Goal: Task Accomplishment & Management: Manage account settings

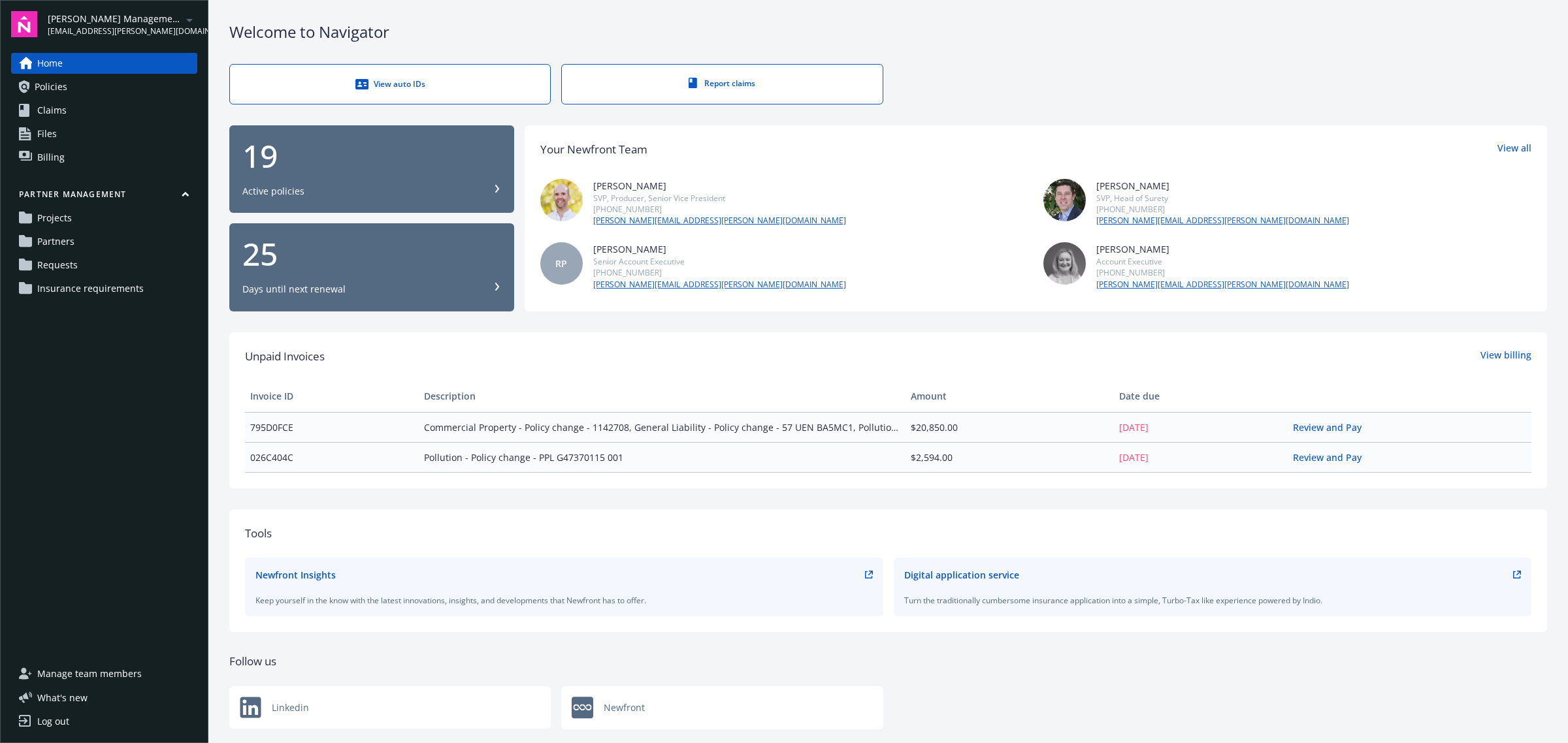
click at [88, 266] on link "Requests" at bounding box center [104, 266] width 186 height 21
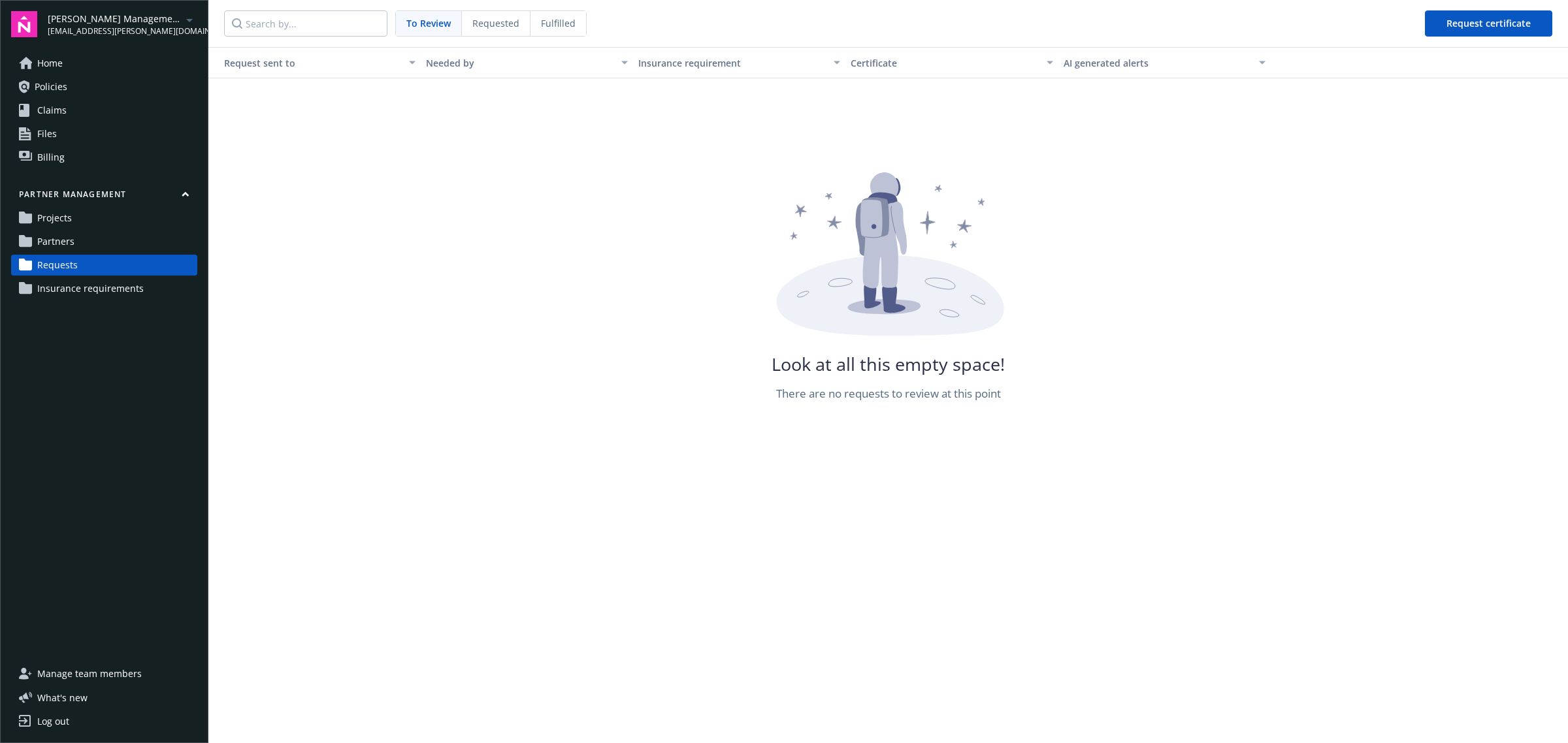
click at [484, 26] on span "Requested" at bounding box center [496, 22] width 47 height 14
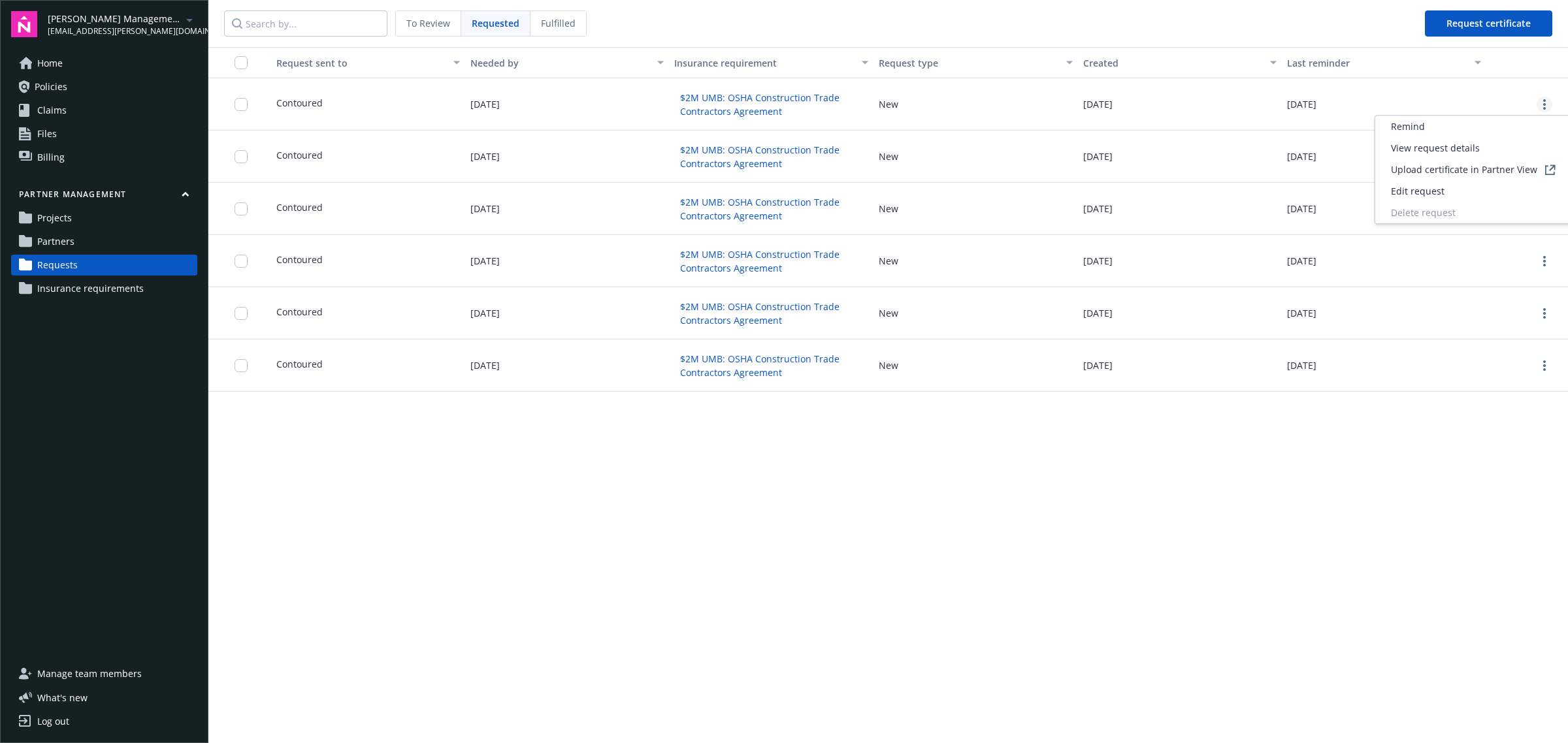
click at [1538, 108] on link "more" at bounding box center [1545, 104] width 16 height 16
click at [1465, 209] on div "Remind View request details Upload certificate in Partner View Edit request Del…" at bounding box center [1473, 169] width 197 height 109
click at [1186, 108] on div "09/17/2025" at bounding box center [1180, 104] width 205 height 52
click at [1546, 104] on link "more" at bounding box center [1545, 104] width 16 height 16
click at [1470, 213] on div "Remind View request details Upload certificate in Partner View Edit request Del…" at bounding box center [1473, 169] width 197 height 109
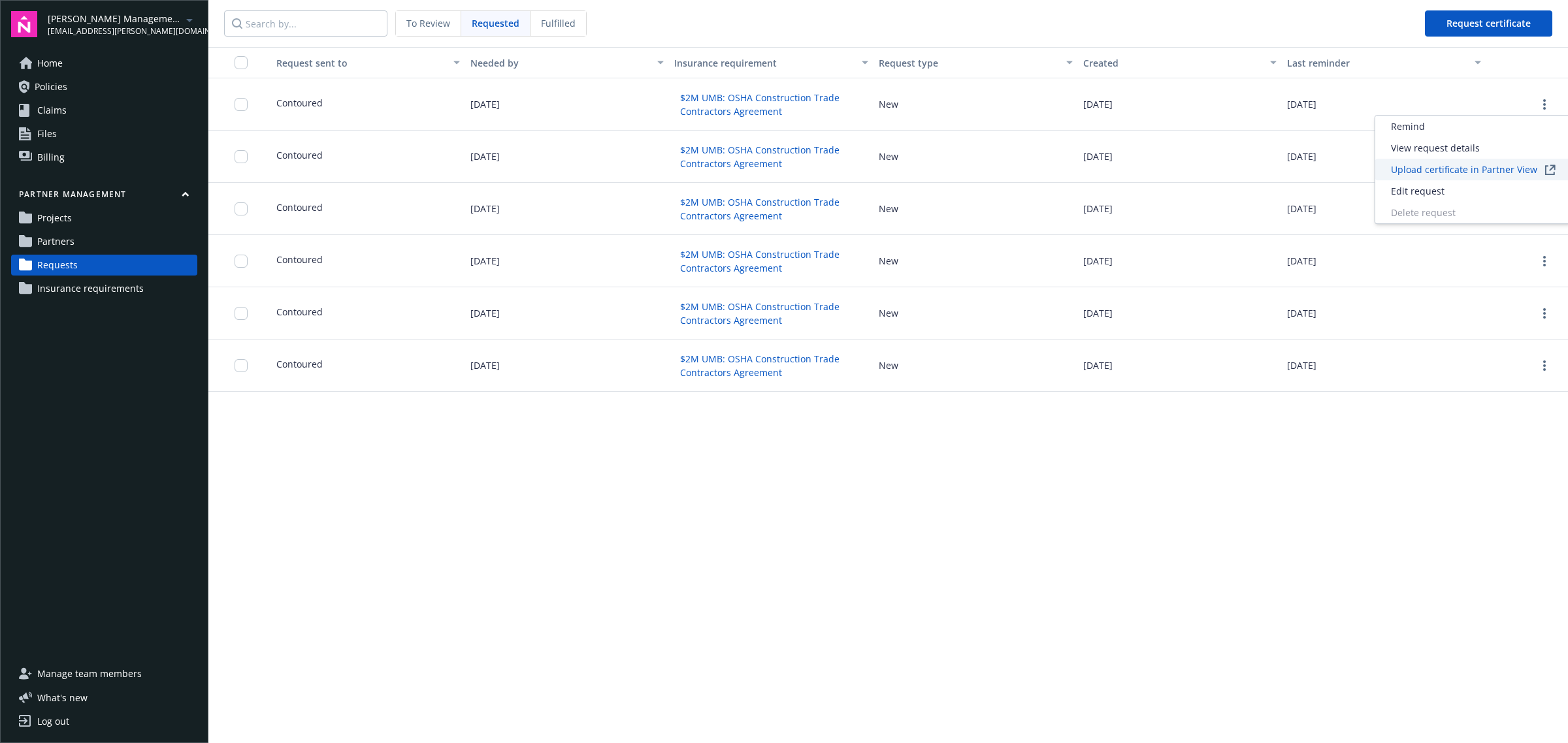
click at [1448, 174] on span "Upload certificate in Partner View" at bounding box center [1464, 169] width 146 height 14
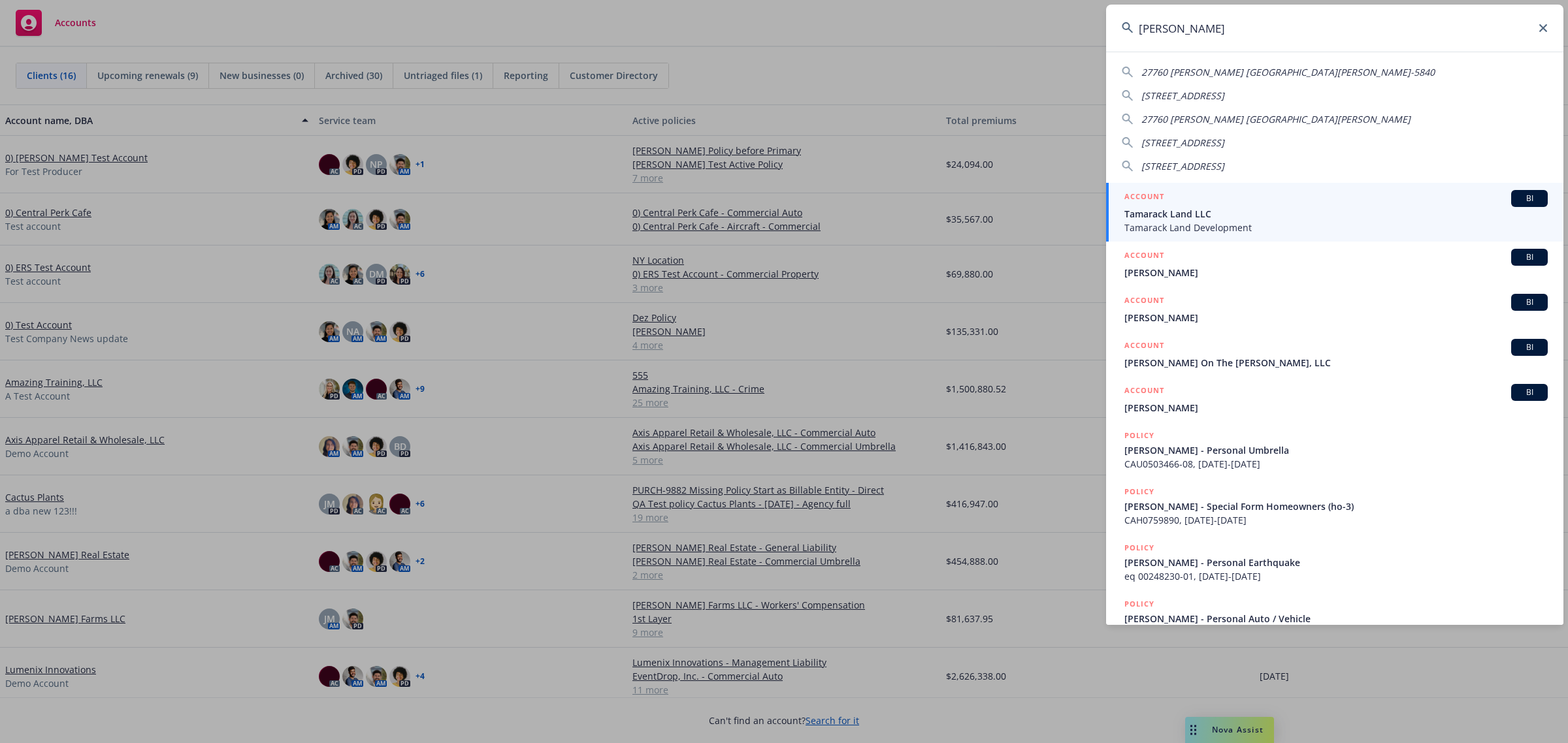
type input "tamara"
click at [1348, 217] on span "Tamarack Land LLC" at bounding box center [1336, 213] width 424 height 14
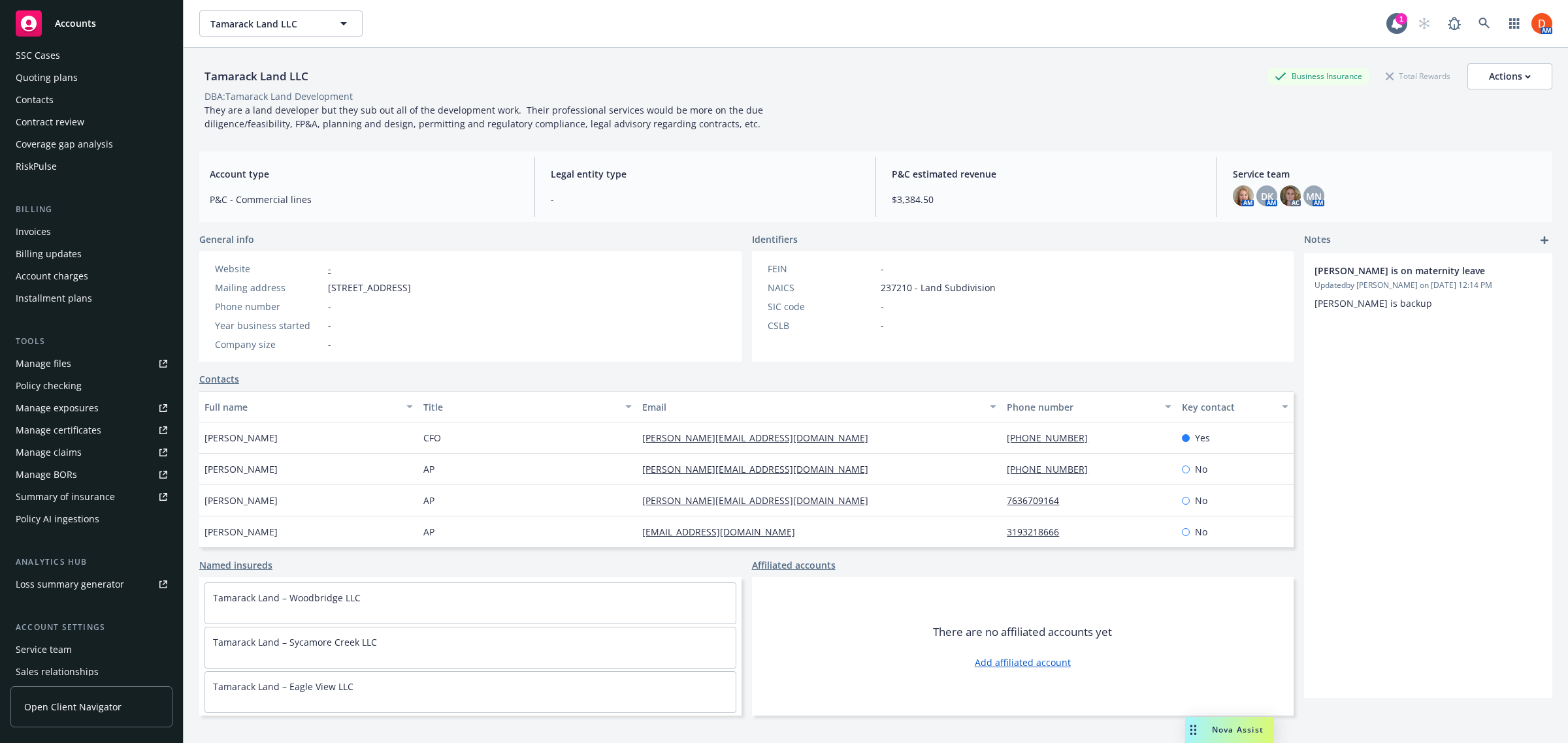
scroll to position [174, 0]
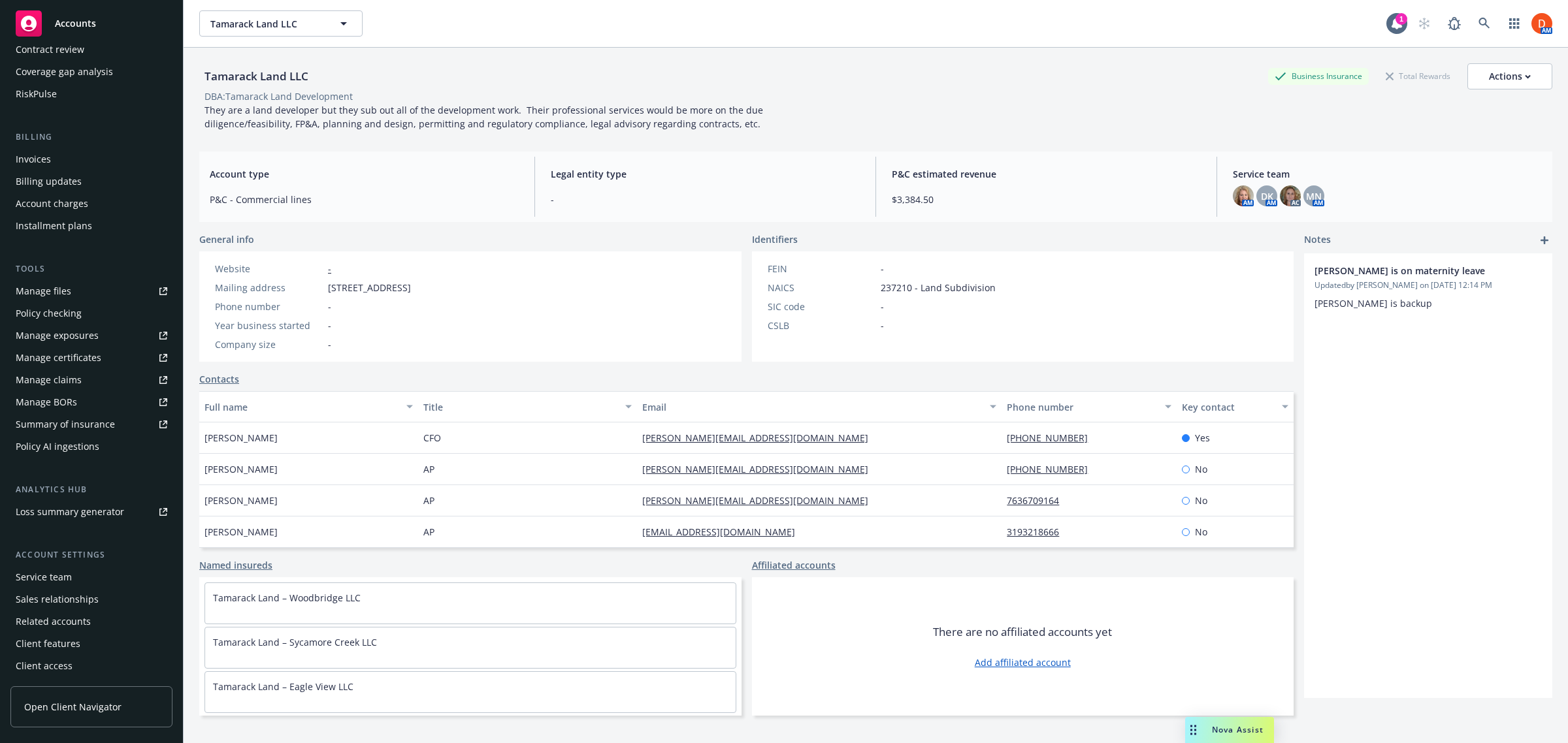
click at [83, 713] on span "Open Client Navigator" at bounding box center [72, 707] width 97 height 14
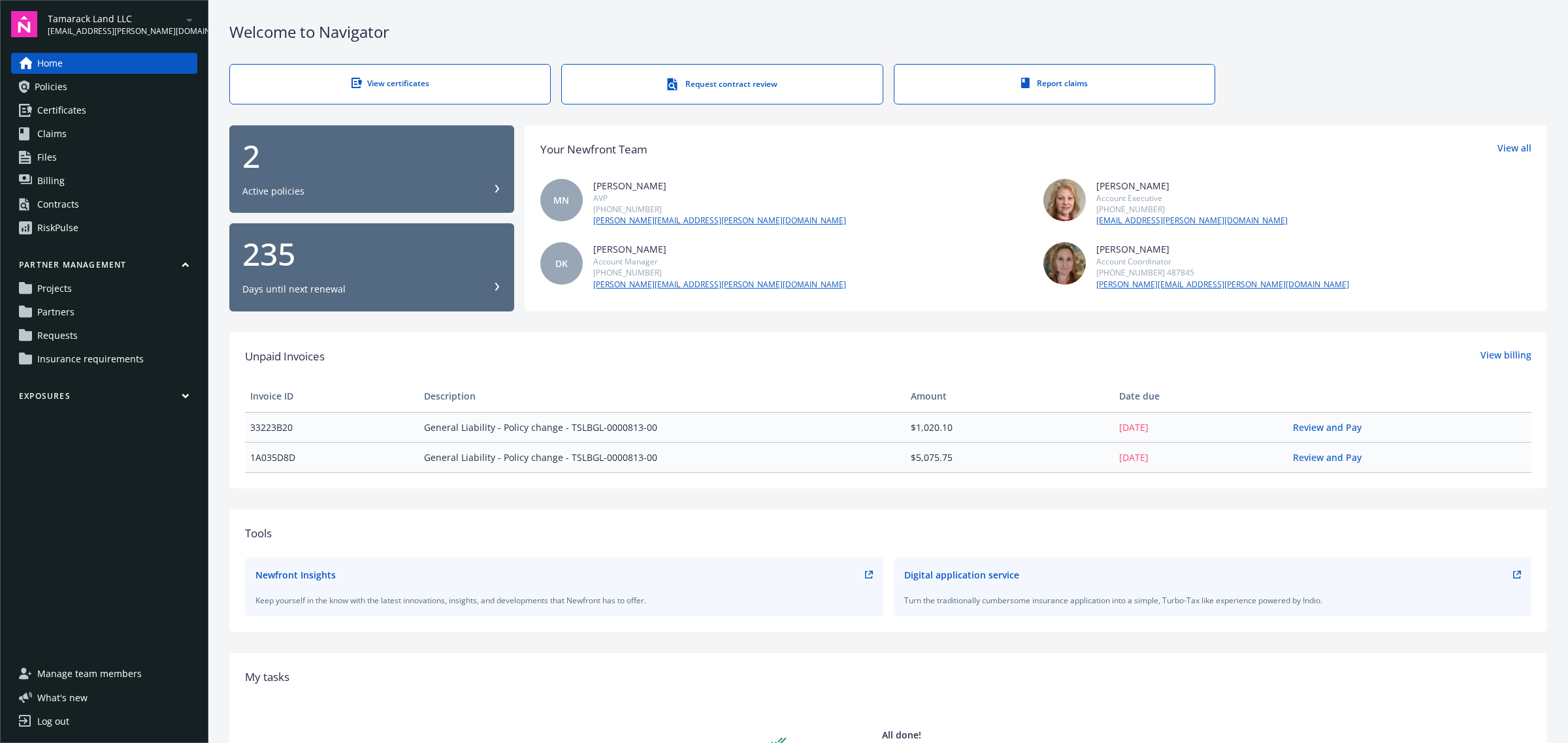
click at [118, 315] on link "Partners" at bounding box center [104, 312] width 186 height 21
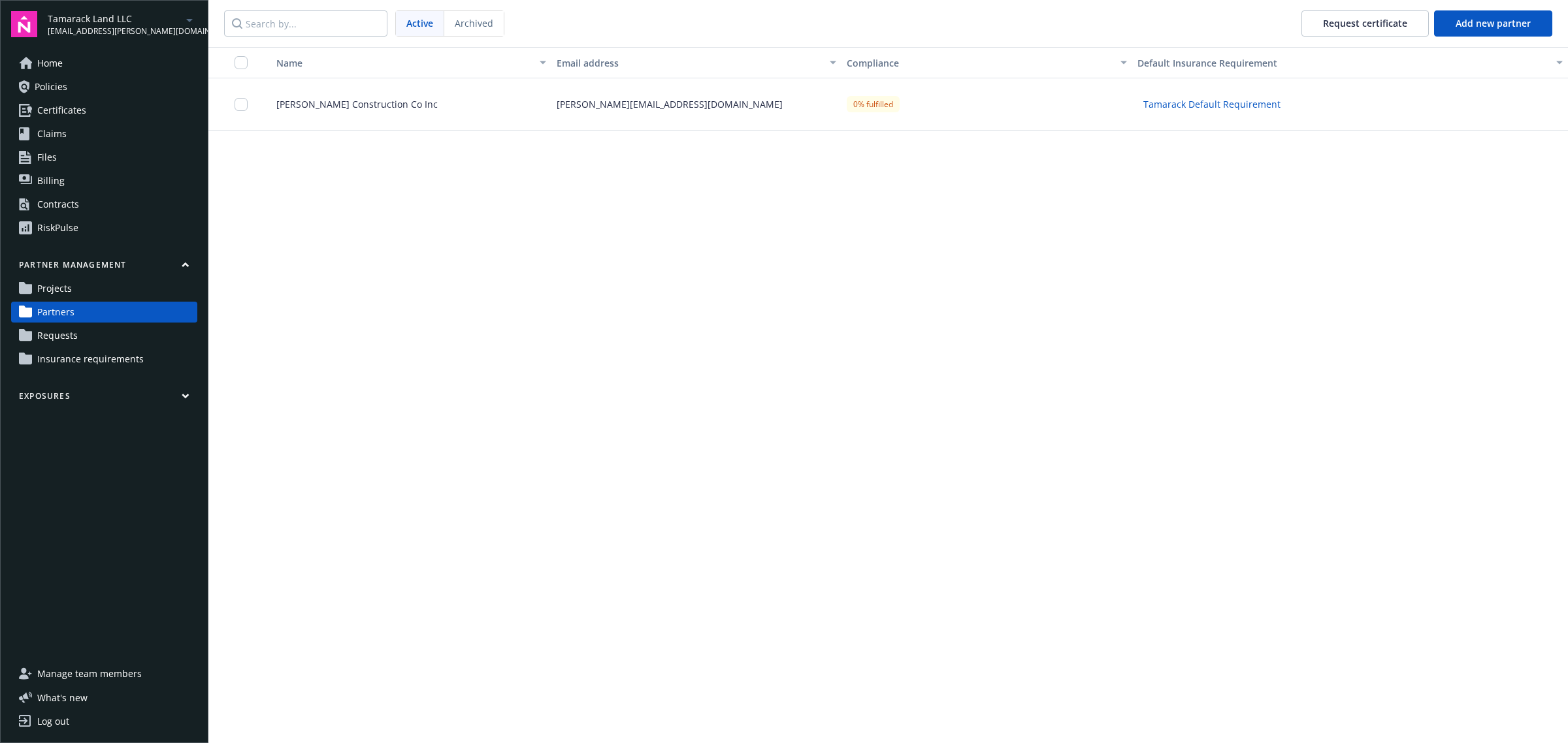
click at [113, 331] on link "Requests" at bounding box center [104, 335] width 186 height 21
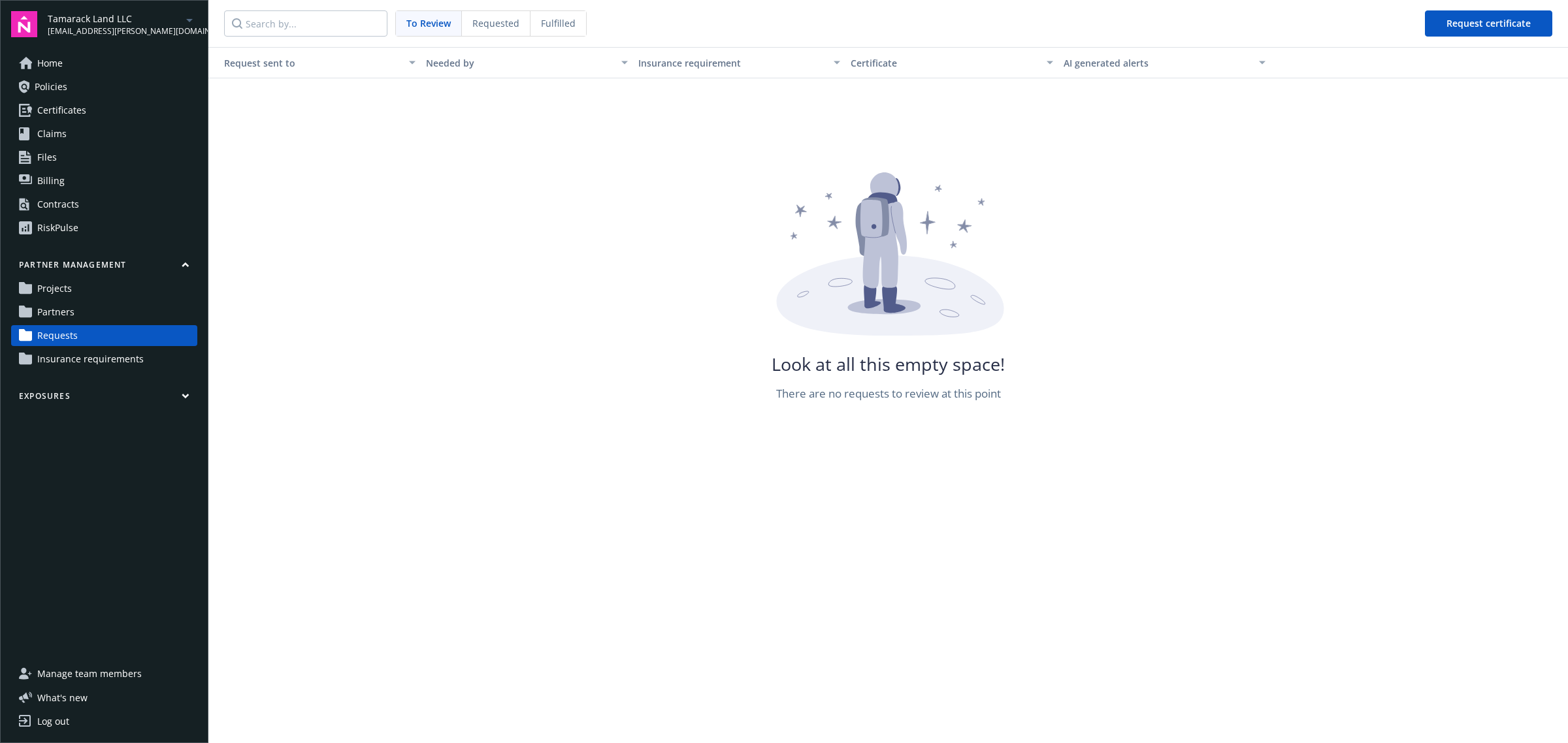
click at [480, 24] on span "Requested" at bounding box center [496, 22] width 47 height 14
click at [419, 21] on span "To Review" at bounding box center [428, 22] width 44 height 14
click at [103, 315] on link "Partners" at bounding box center [104, 312] width 186 height 21
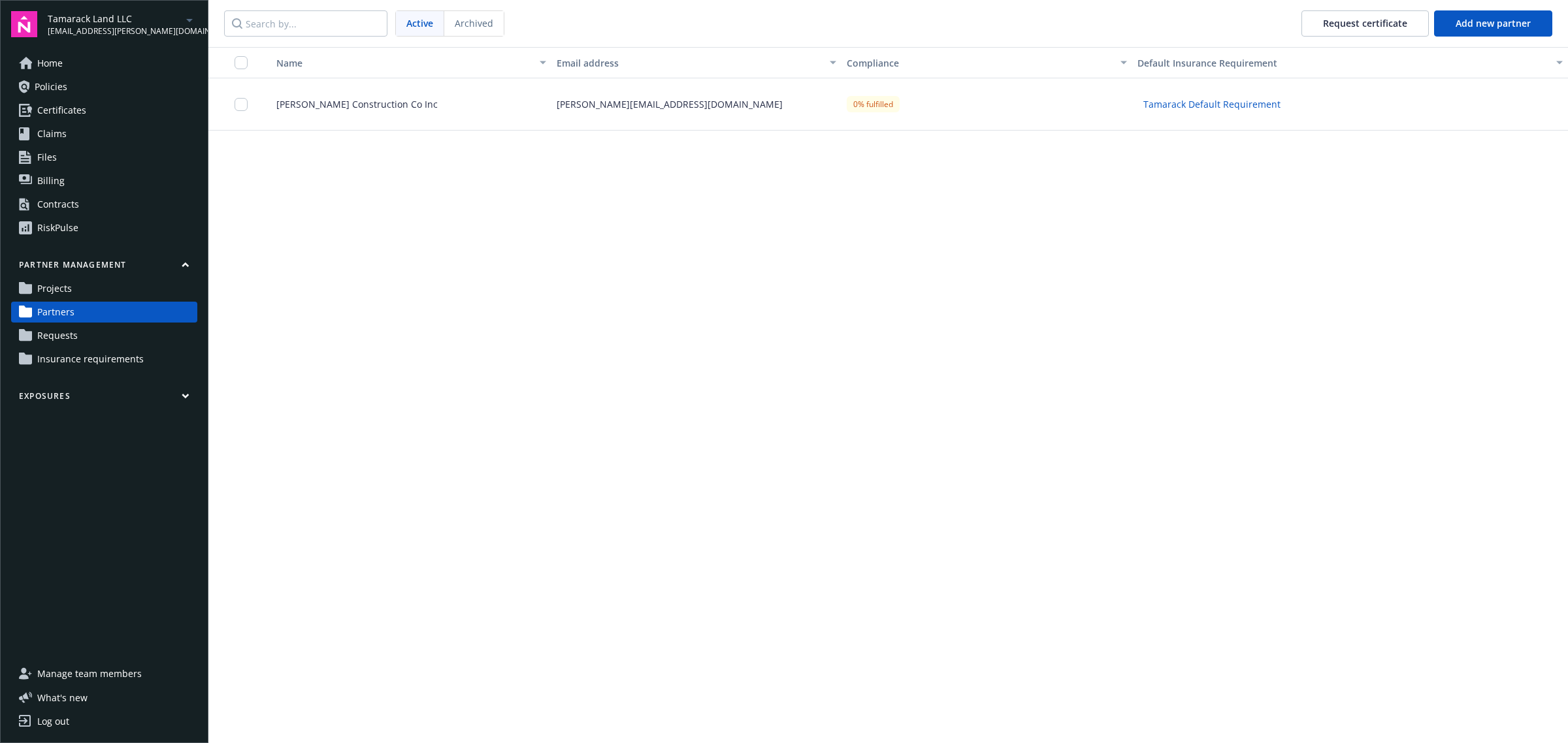
click at [462, 103] on div "[PERSON_NAME] Construction Co Inc" at bounding box center [406, 104] width 290 height 52
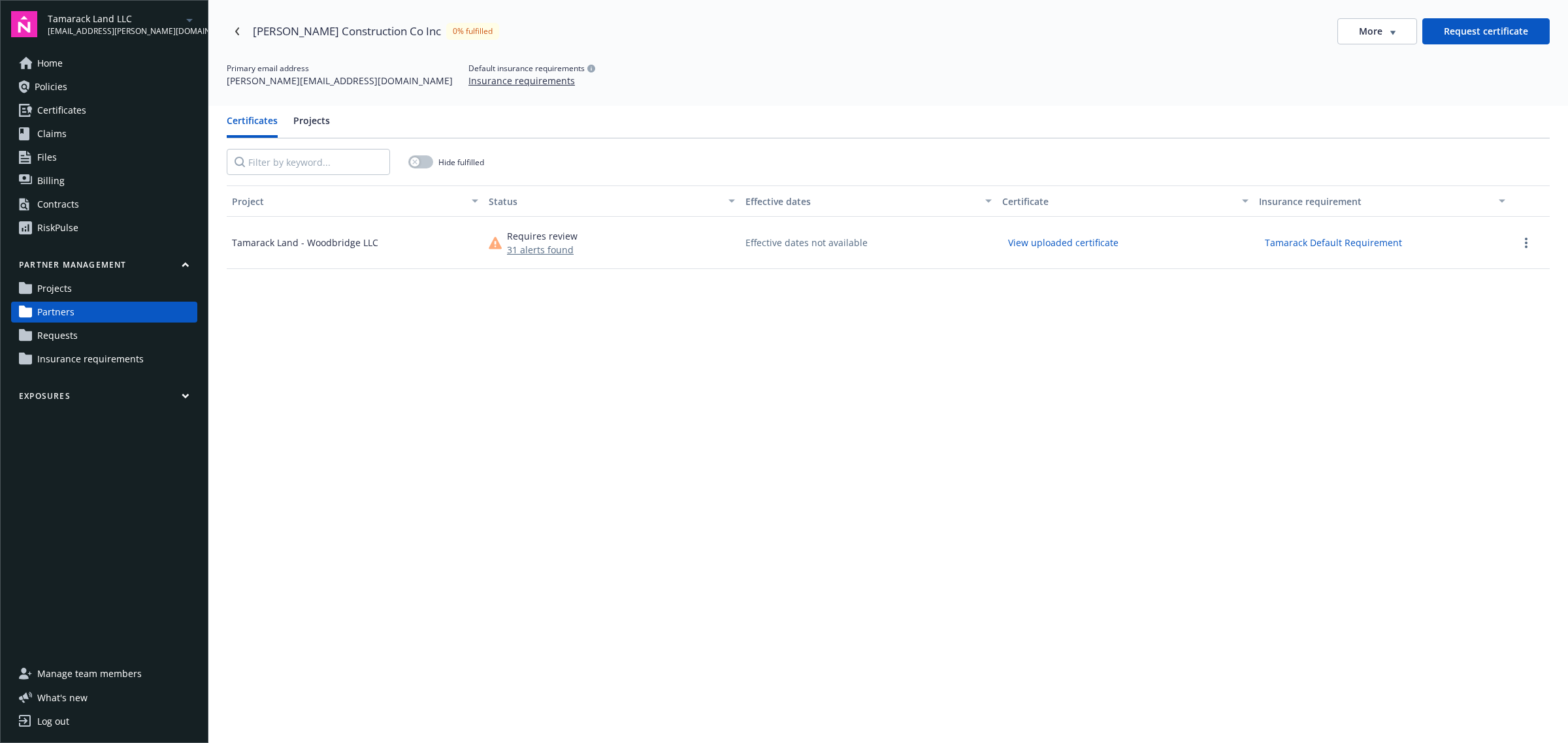
click at [559, 253] on button "31 alerts found" at bounding box center [542, 250] width 71 height 14
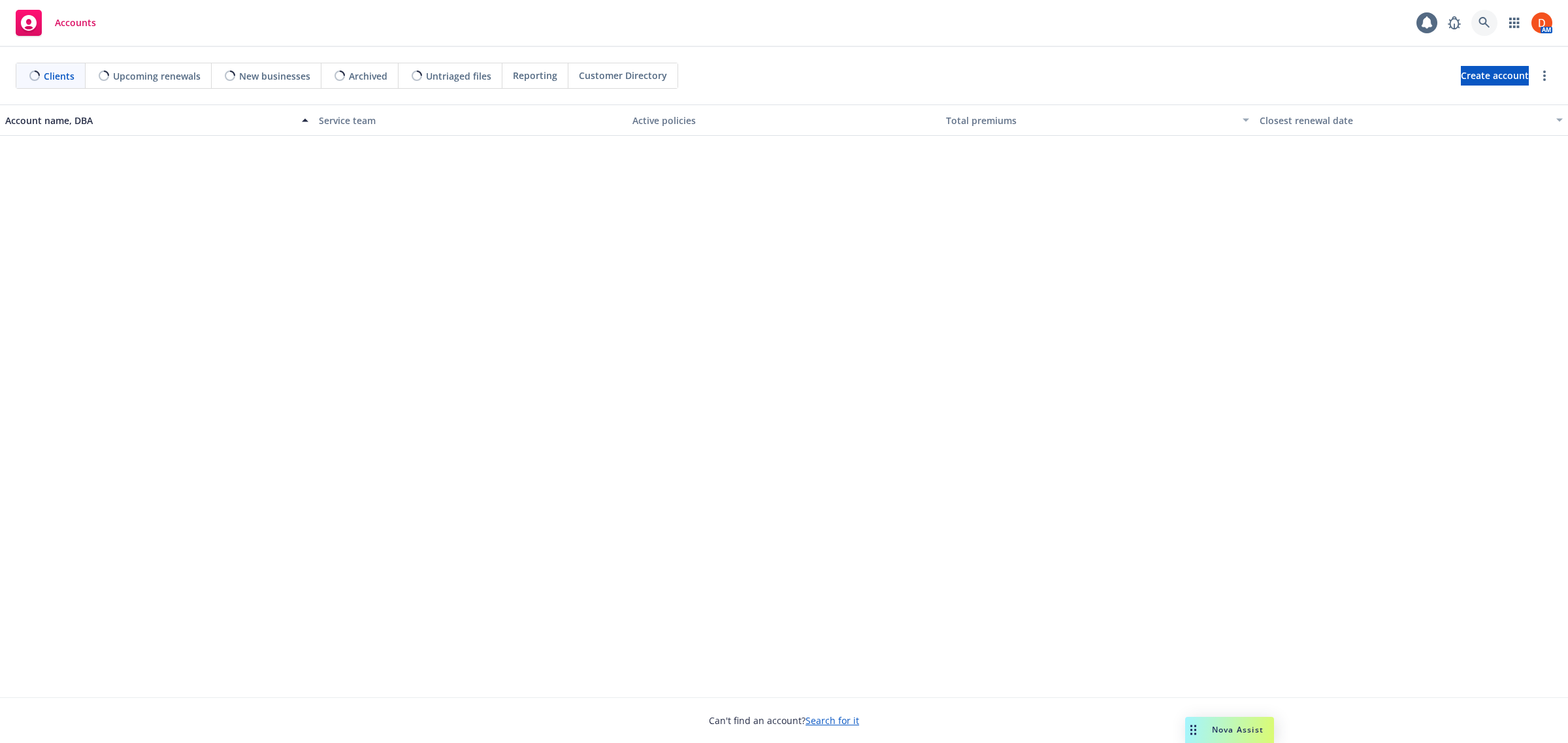
click at [1492, 19] on link at bounding box center [1484, 22] width 26 height 26
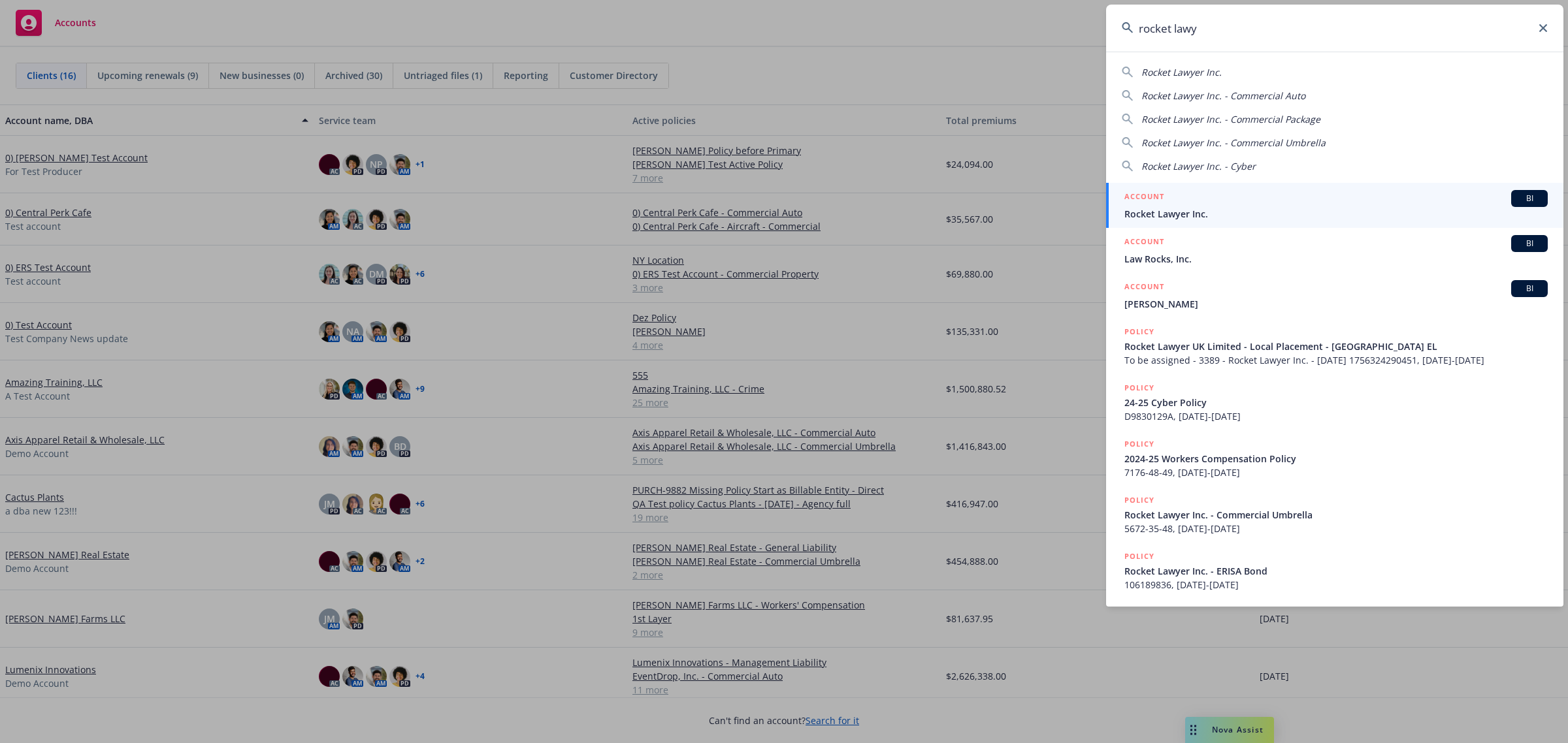
type input "rocket lawy"
click at [1288, 196] on div "ACCOUNT BI" at bounding box center [1336, 198] width 424 height 17
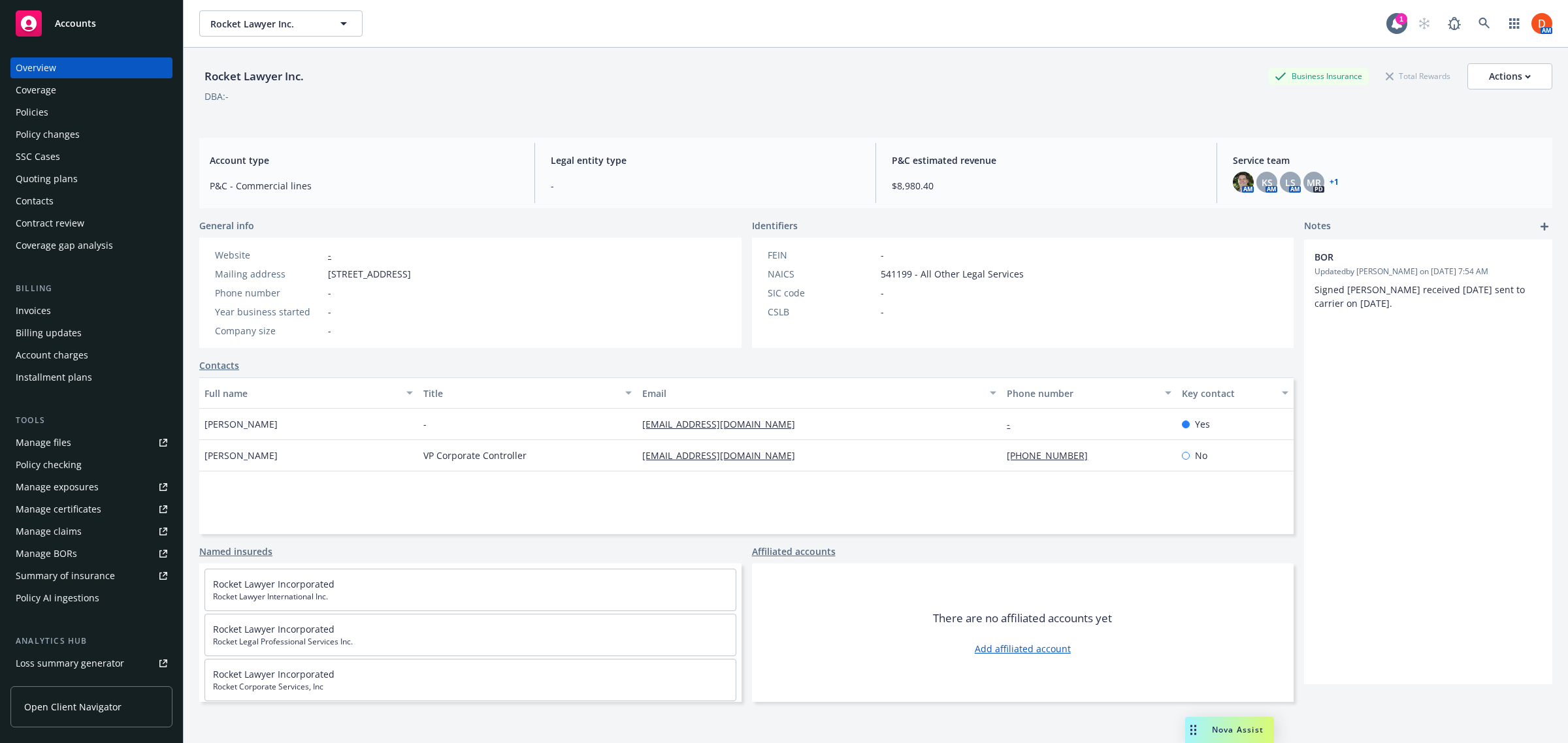
click at [79, 118] on div "Policies" at bounding box center [91, 112] width 152 height 21
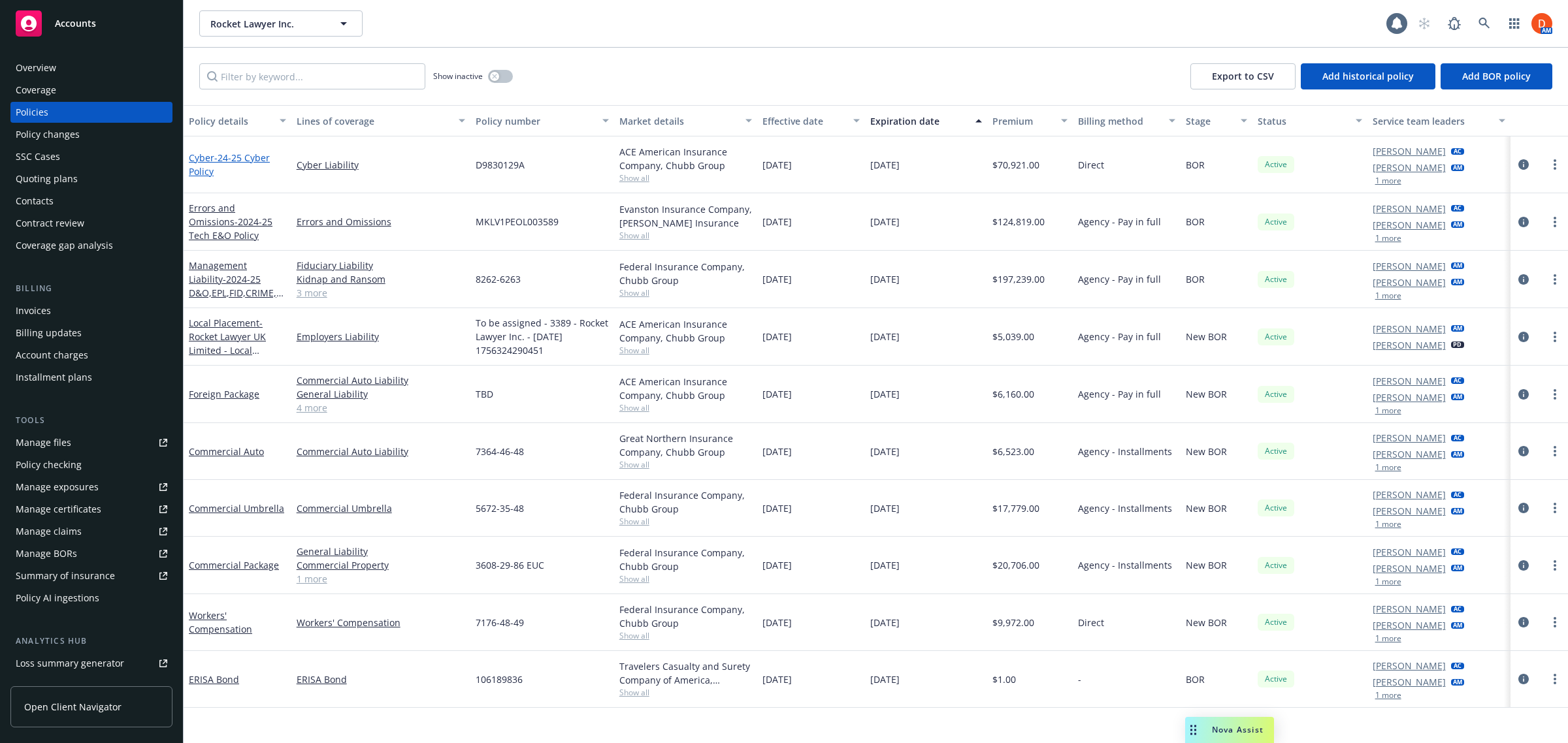
click at [254, 160] on span "- 24-25 Cyber Policy" at bounding box center [229, 164] width 81 height 26
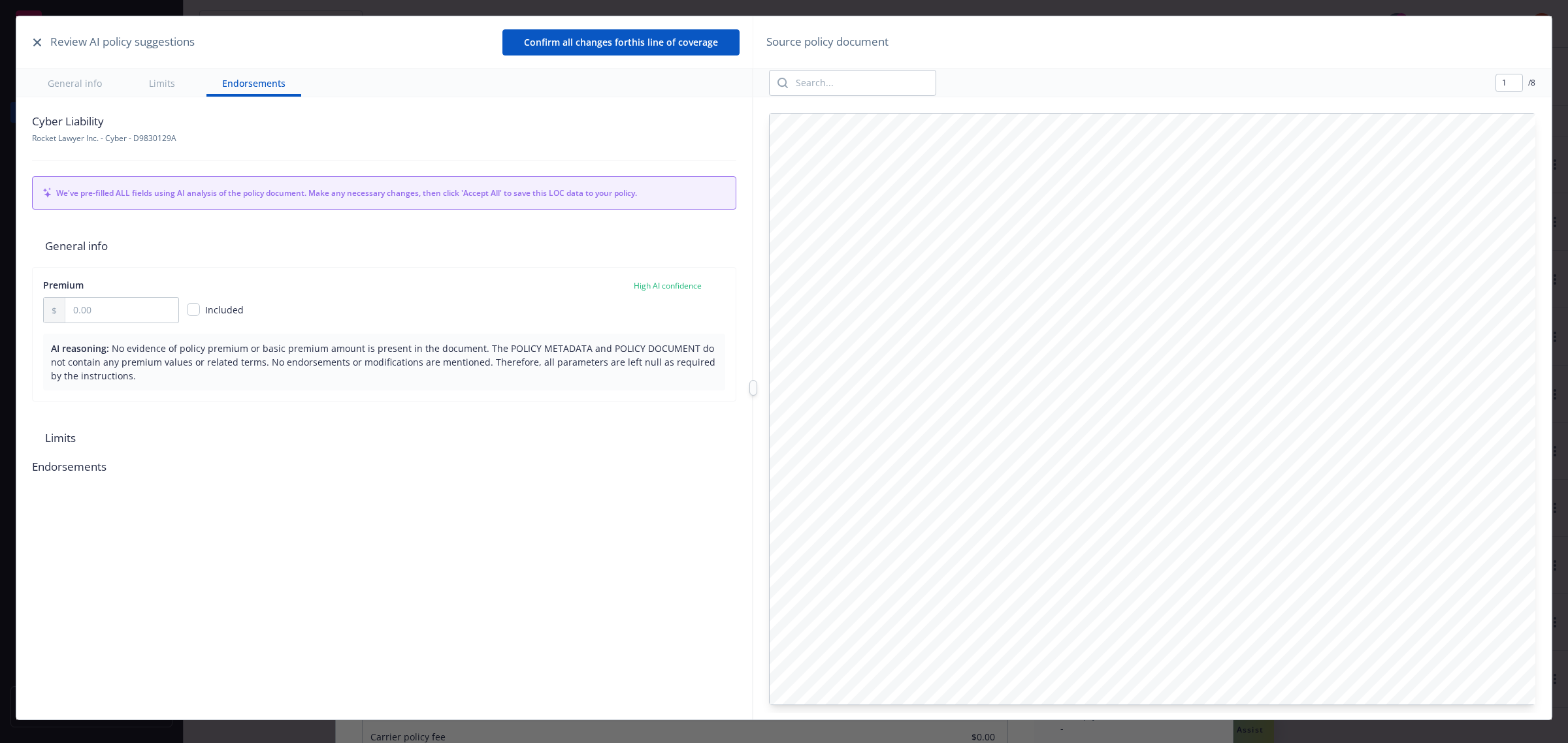
click at [30, 39] on button "button" at bounding box center [38, 43] width 16 height 16
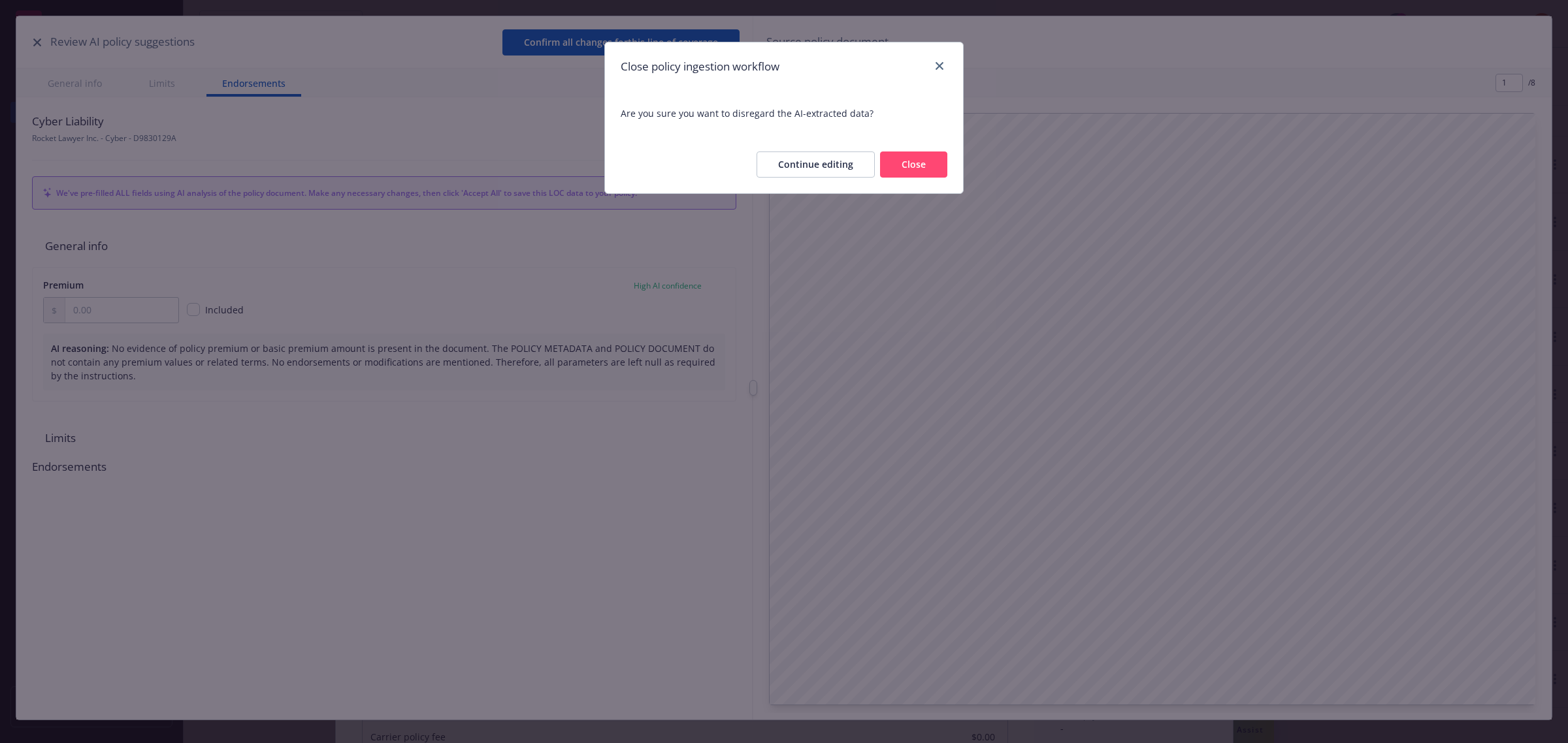
click at [912, 167] on button "Close" at bounding box center [914, 164] width 67 height 26
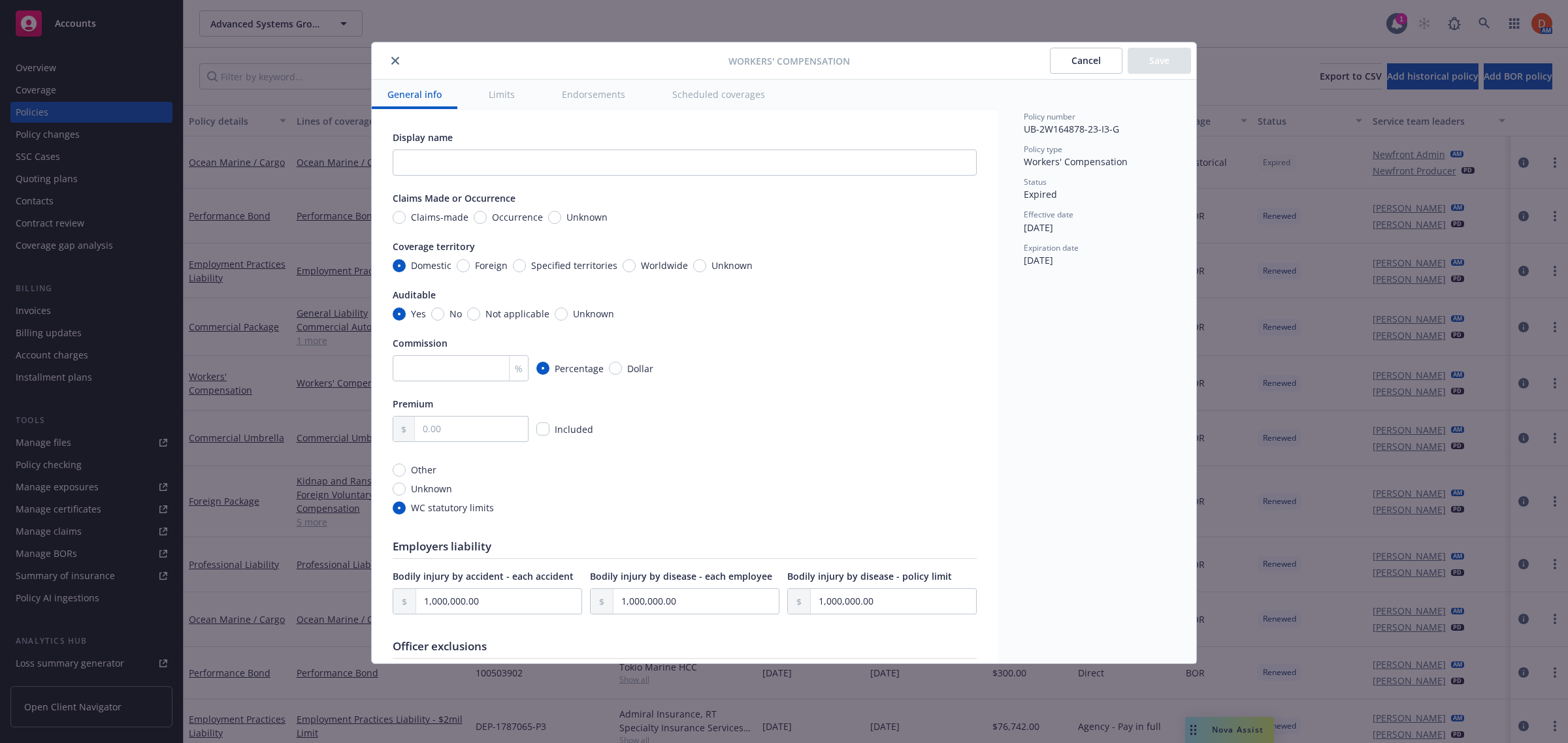
click at [689, 95] on button "Scheduled coverages" at bounding box center [718, 94] width 124 height 30
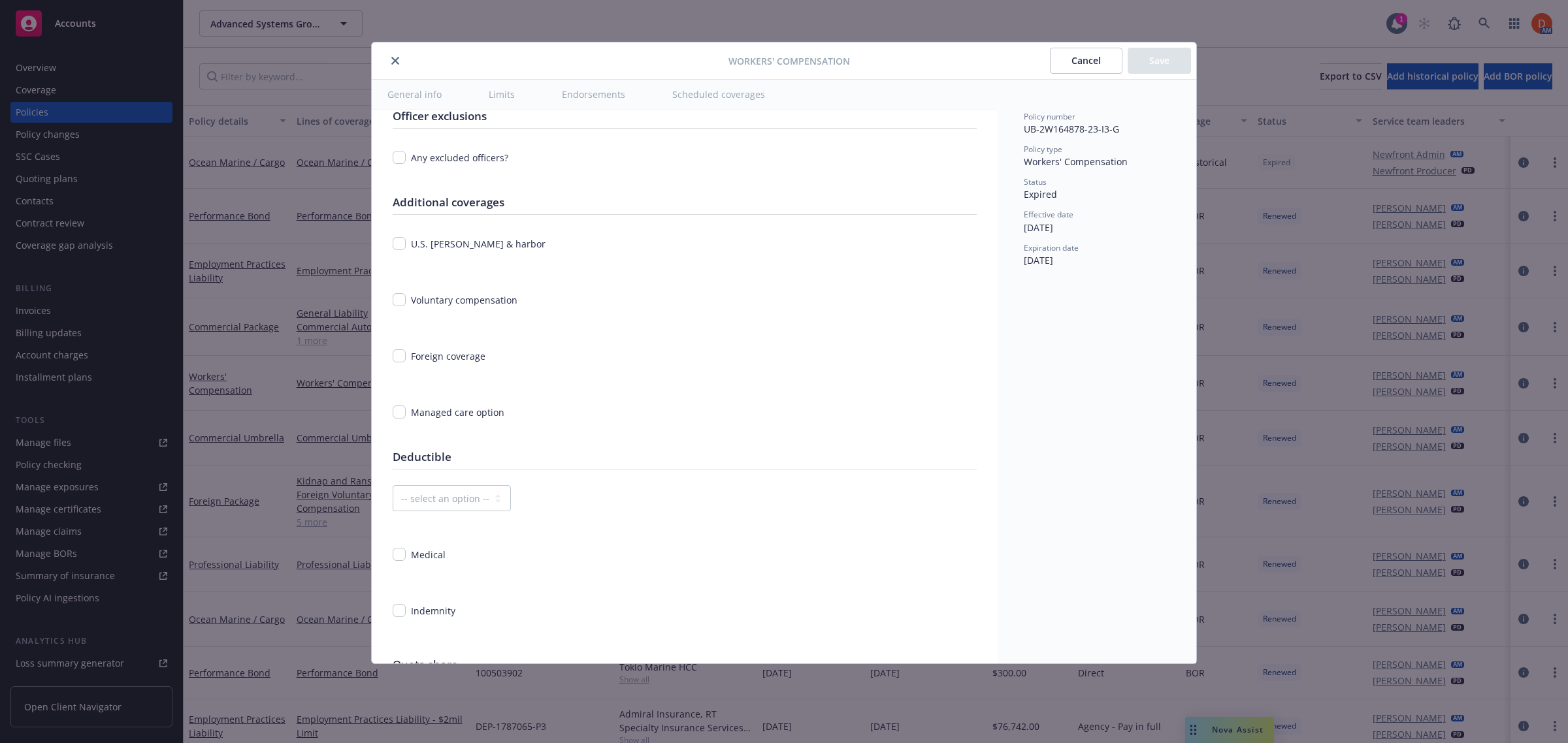
scroll to position [1007, 0]
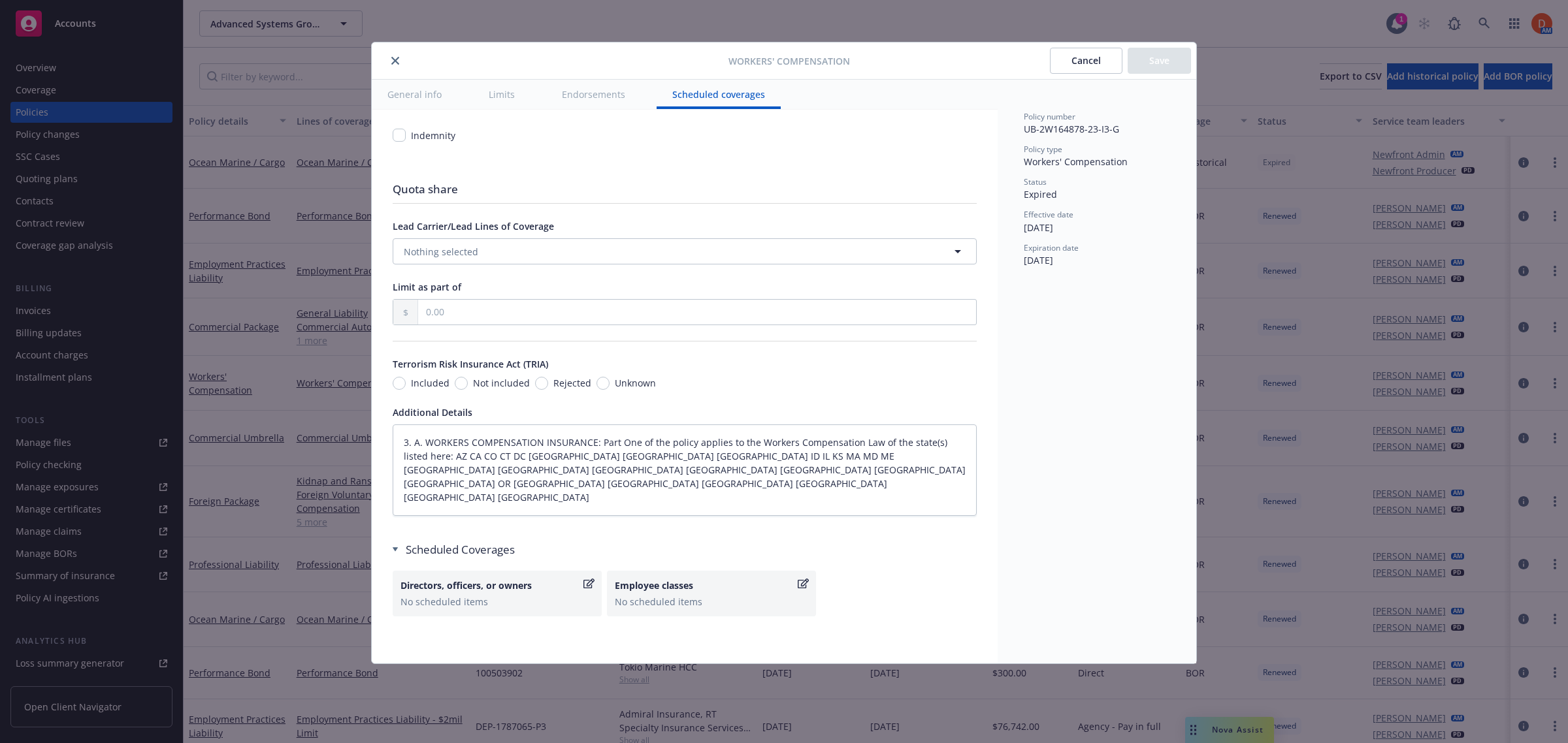
click at [674, 585] on div "Employee classes" at bounding box center [705, 585] width 181 height 14
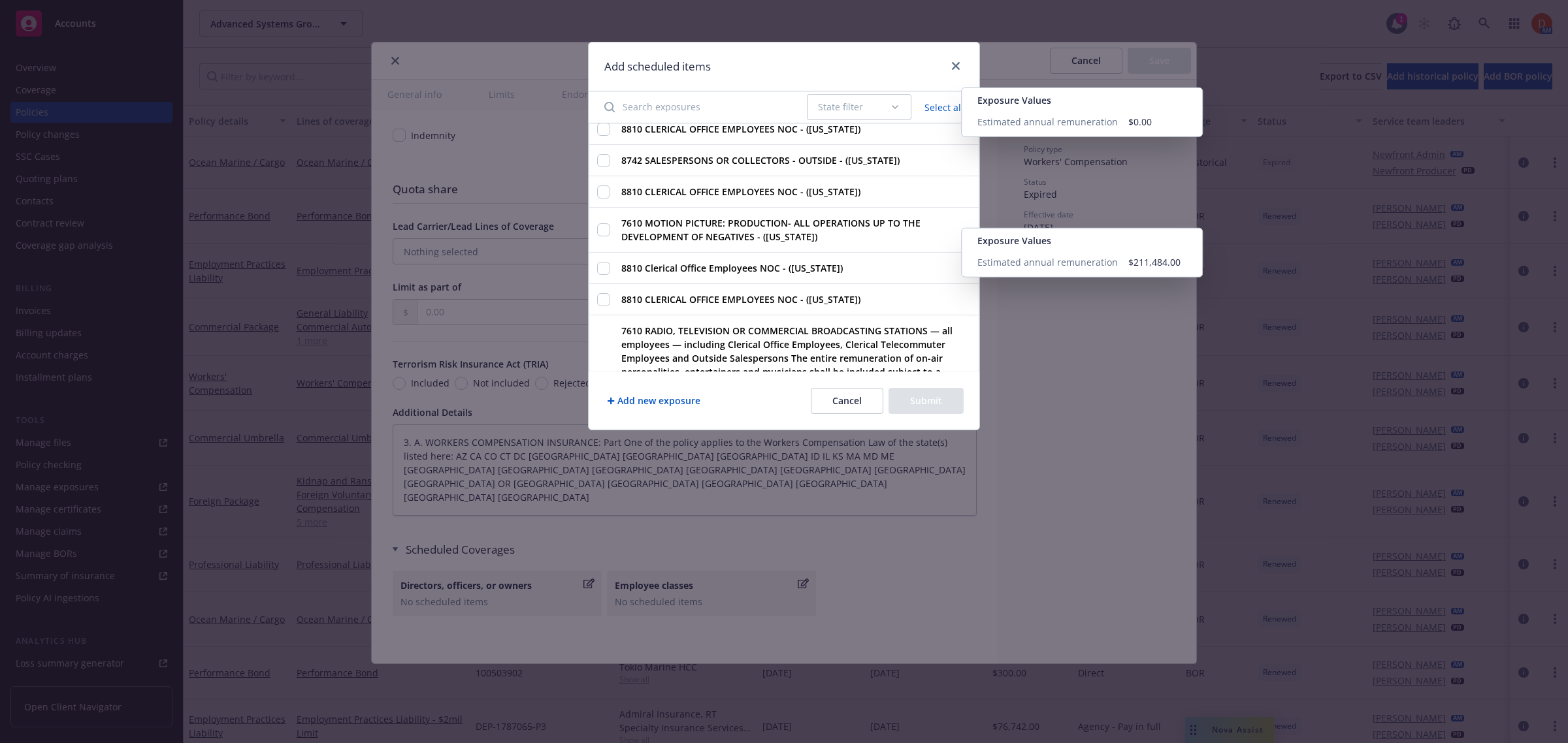
scroll to position [0, 0]
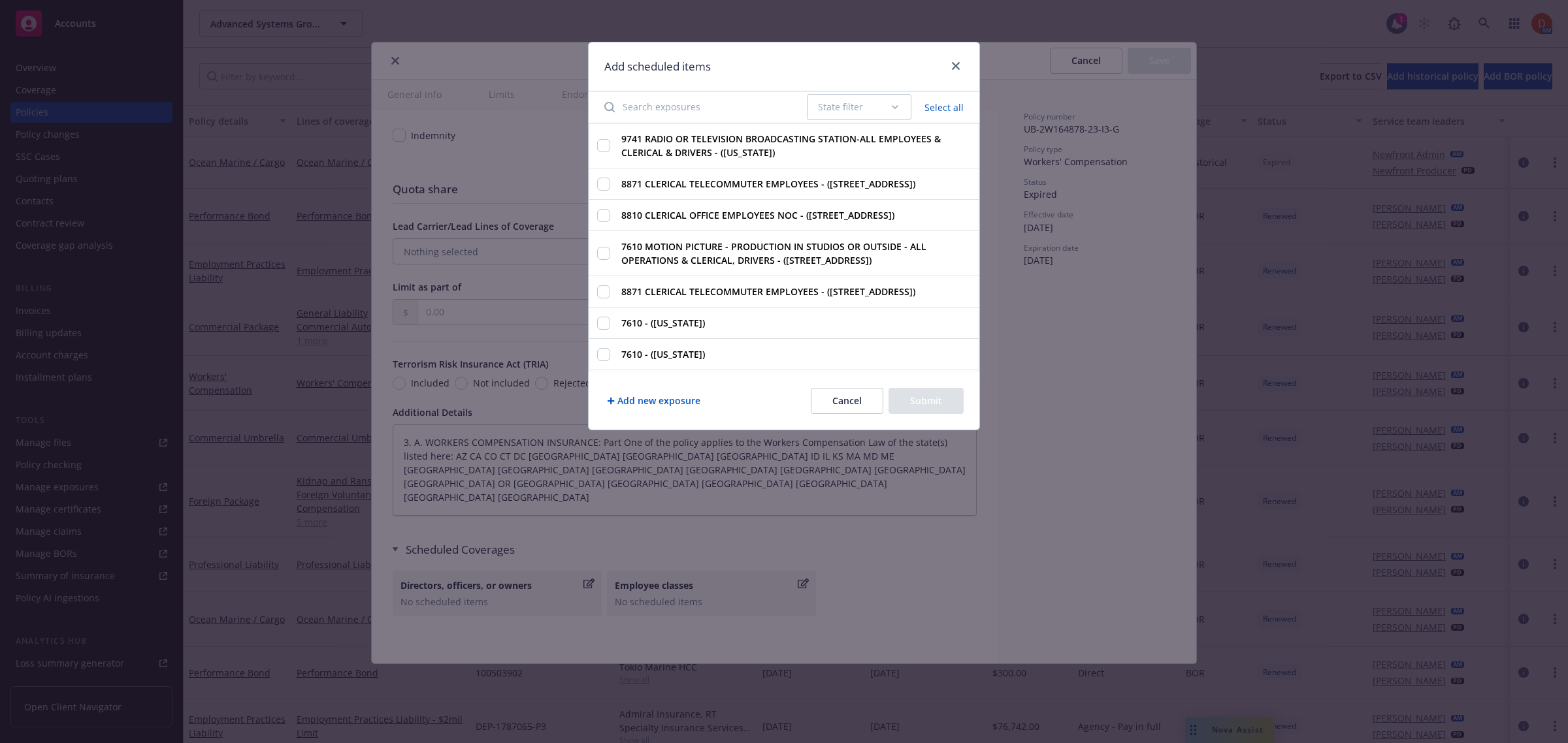
click at [828, 396] on button "Cancel" at bounding box center [847, 401] width 72 height 26
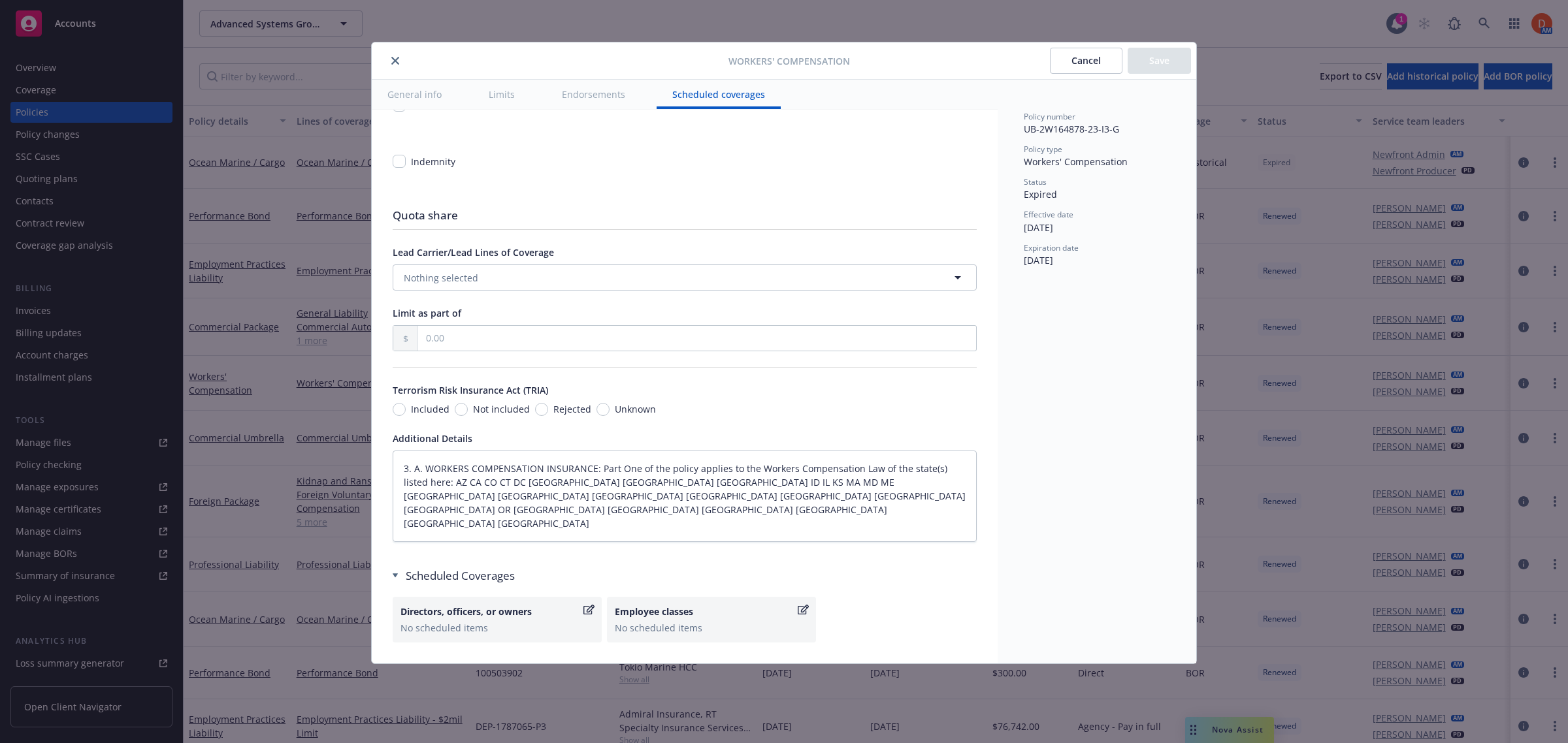
scroll to position [1007, 0]
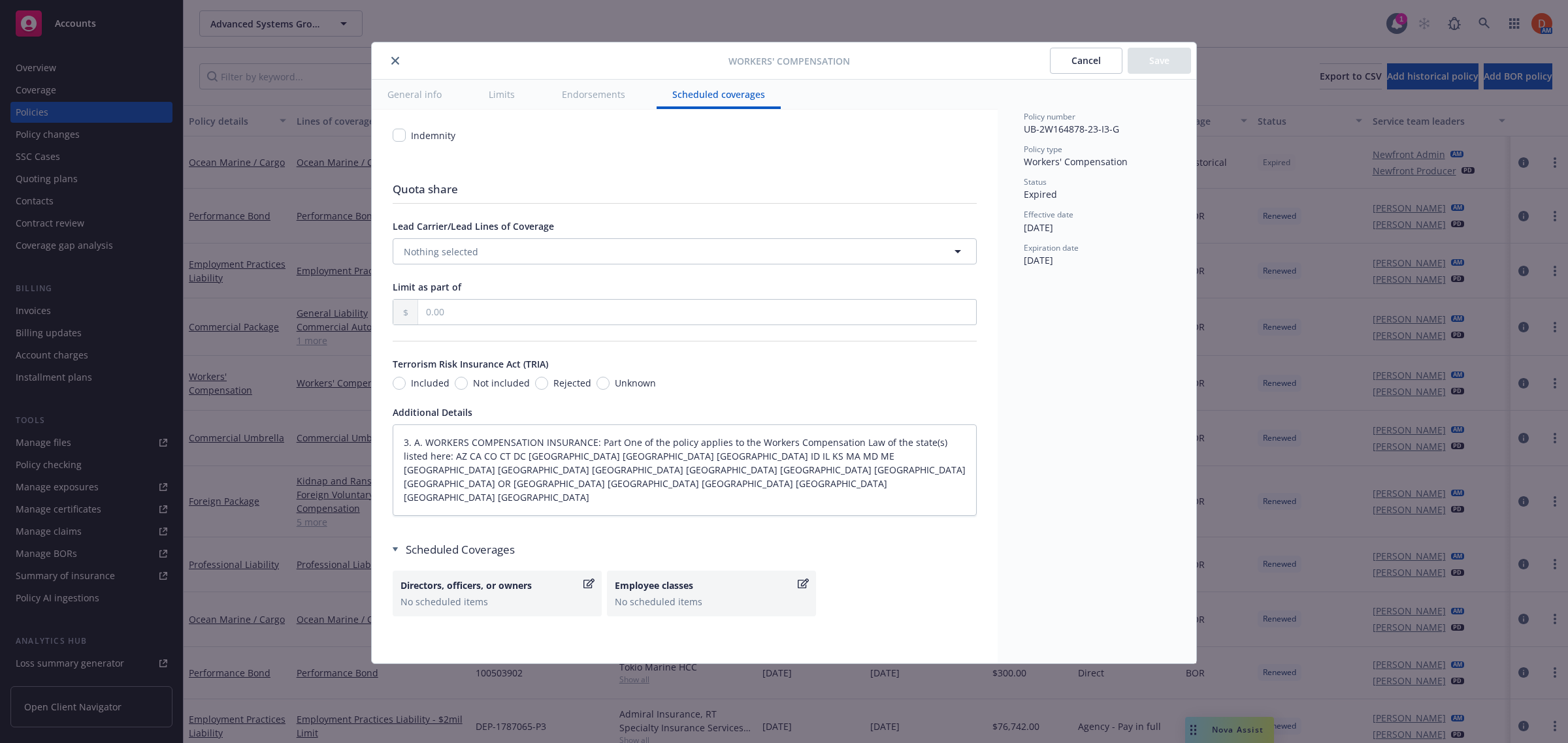
click at [702, 590] on div "Employee classes" at bounding box center [705, 585] width 181 height 14
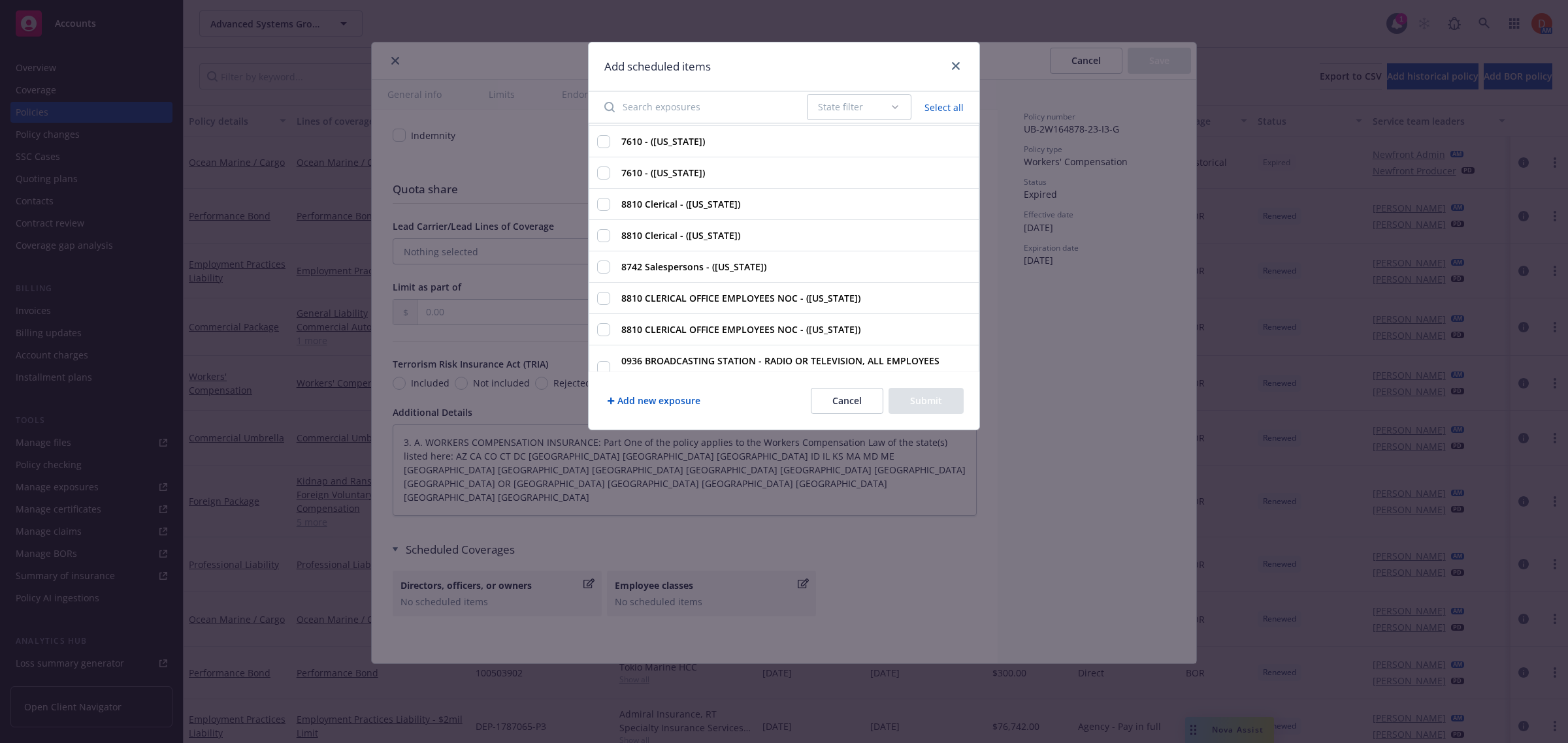
scroll to position [0, 0]
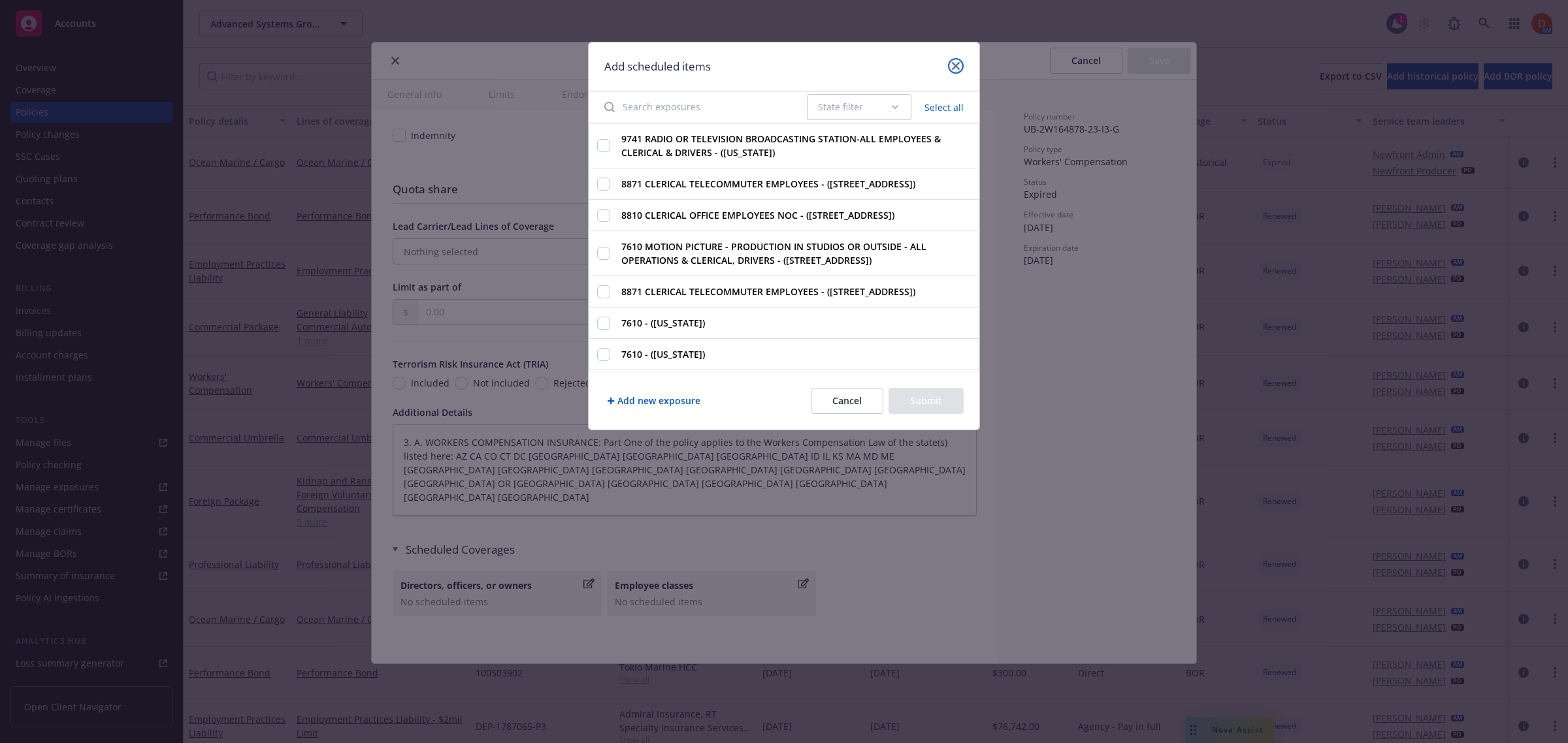
click at [954, 71] on link "close" at bounding box center [956, 66] width 16 height 16
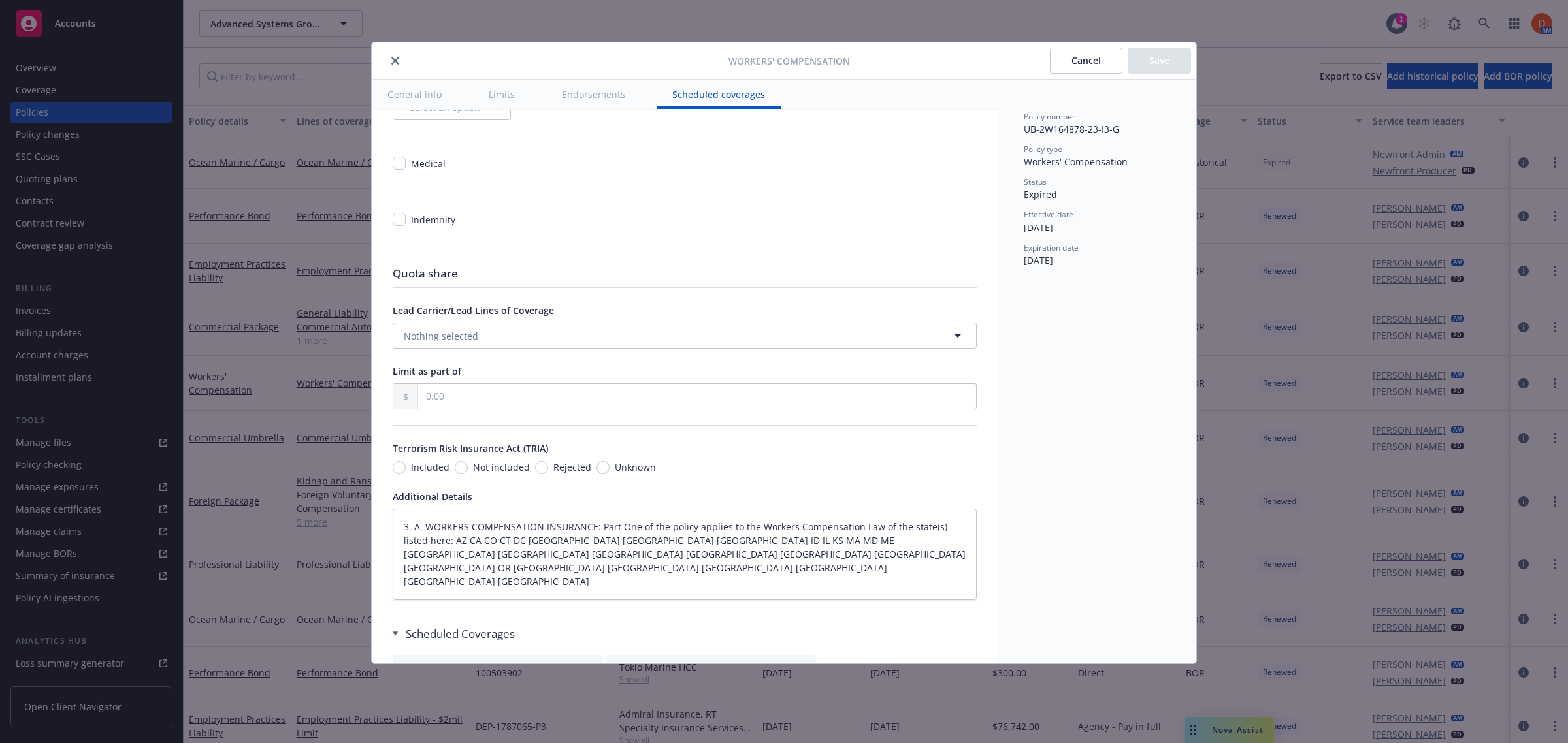
scroll to position [980, 0]
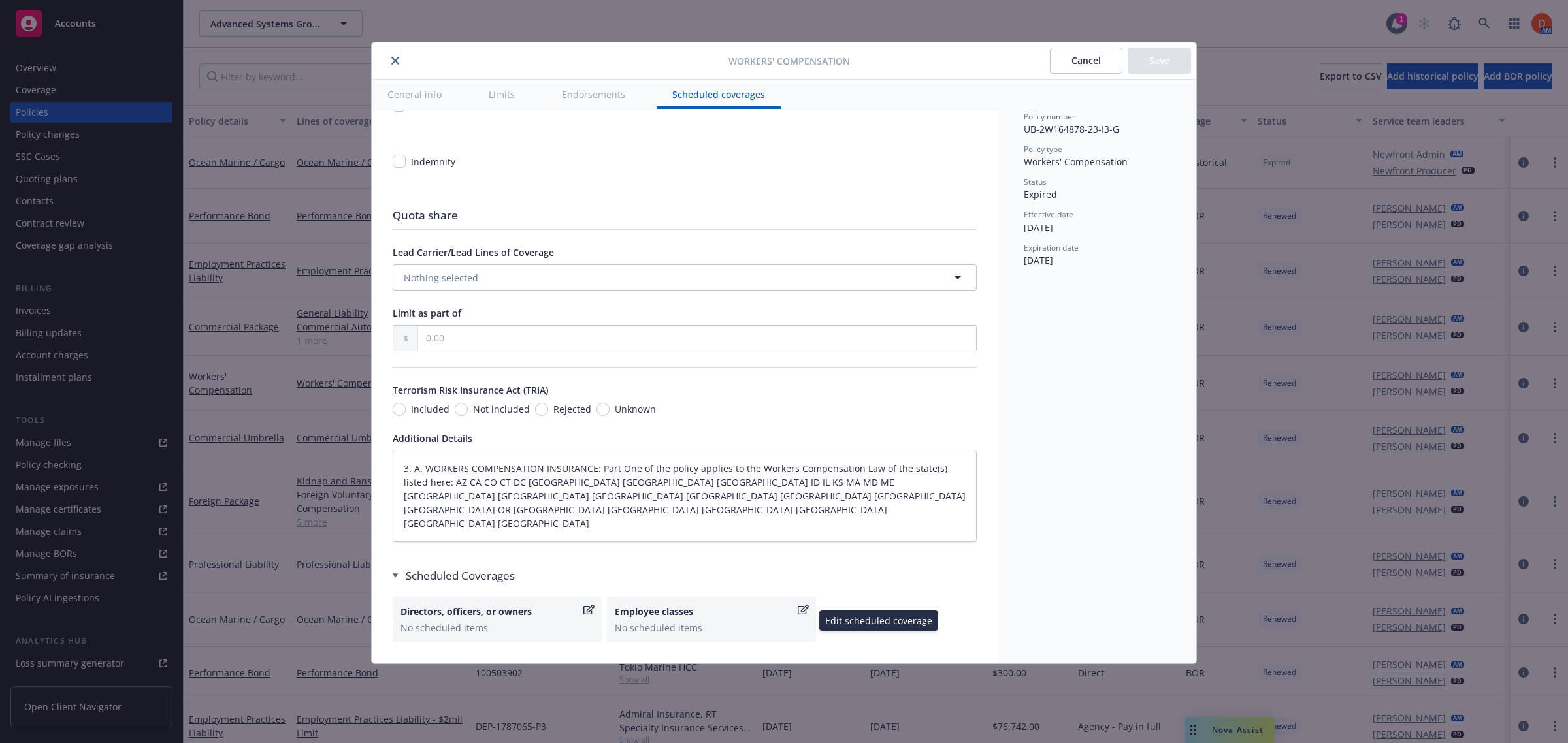
click at [735, 625] on div "No scheduled items" at bounding box center [711, 627] width 193 height 14
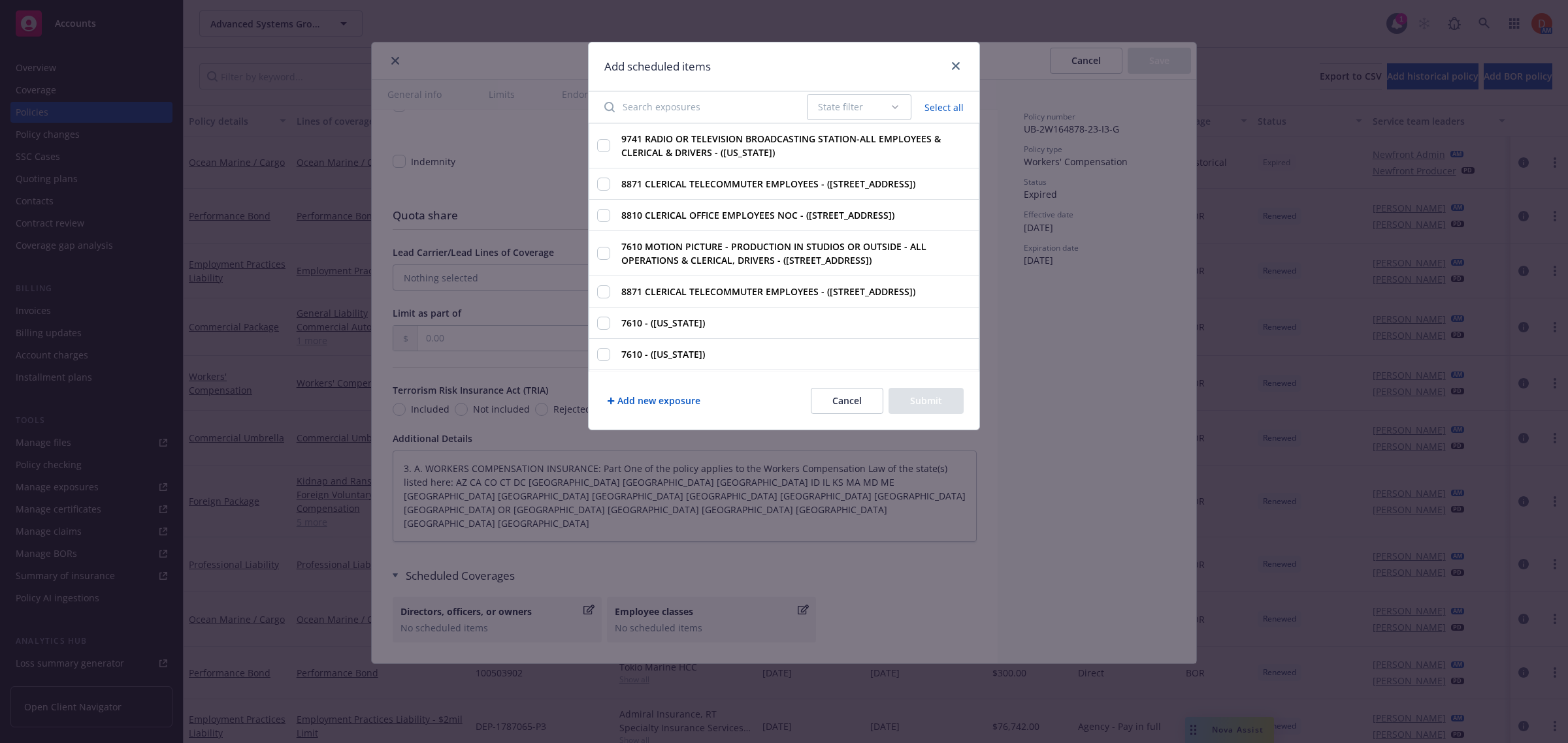
type textarea "x"
click at [953, 62] on icon "close" at bounding box center [956, 66] width 8 height 8
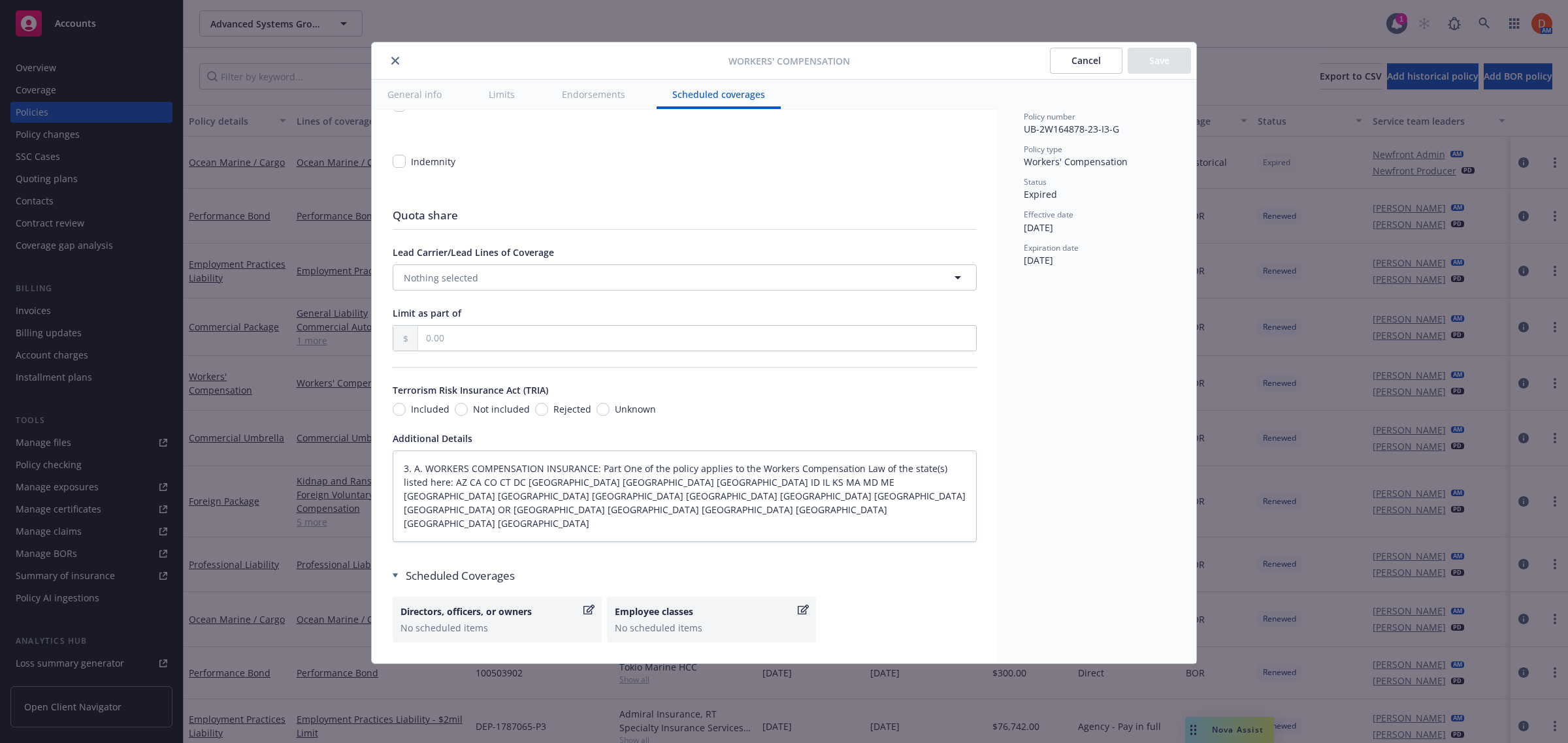
click at [393, 61] on icon "close" at bounding box center [396, 61] width 8 height 8
